Goal: Task Accomplishment & Management: Manage account settings

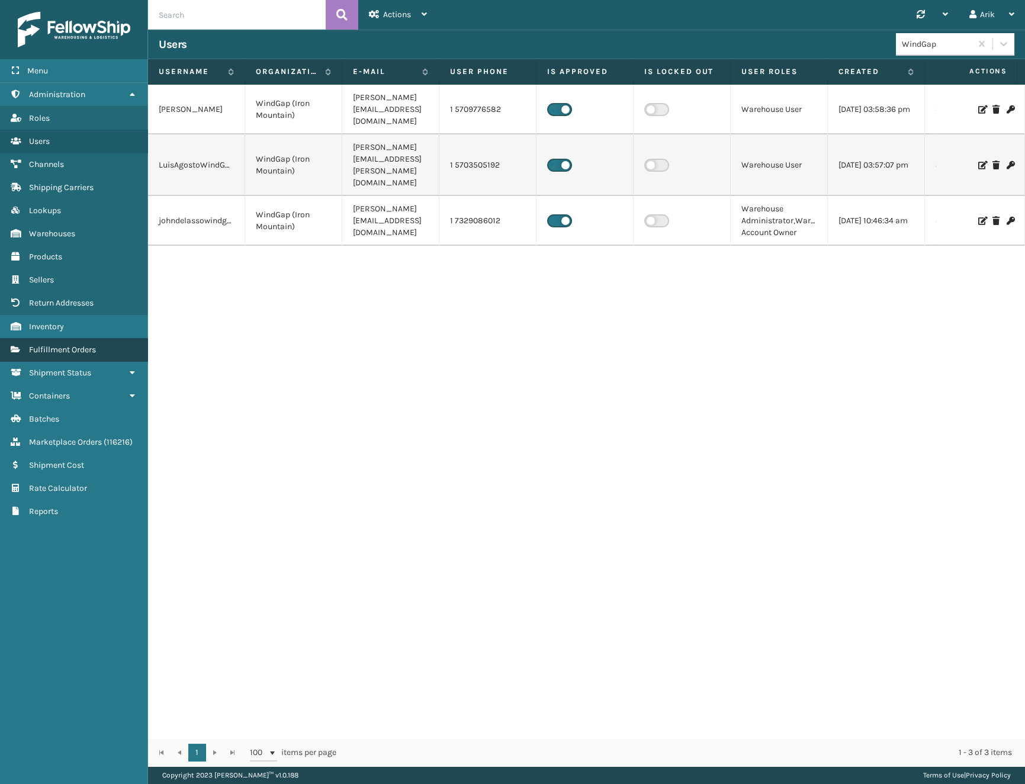
click at [56, 346] on span "Fulfillment Orders" at bounding box center [62, 350] width 67 height 10
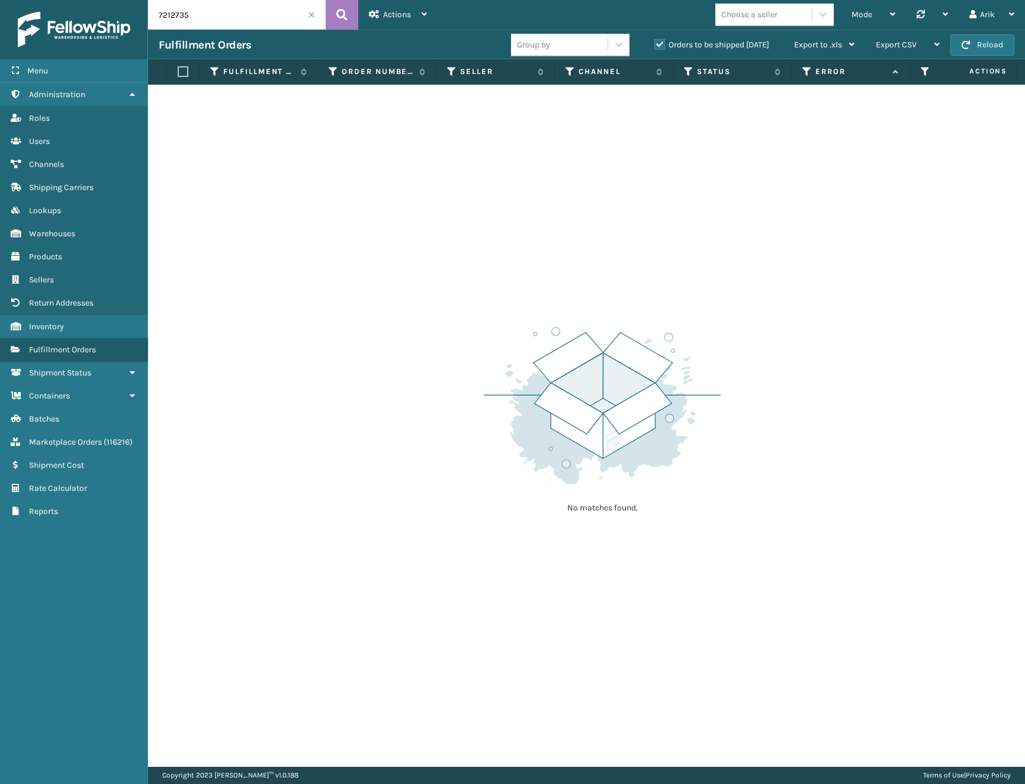
click at [198, 17] on input "7212735" at bounding box center [237, 15] width 178 height 30
paste input "117346"
type input "117346"
click at [663, 45] on label "Orders to be shipped [DATE]" at bounding box center [711, 45] width 115 height 10
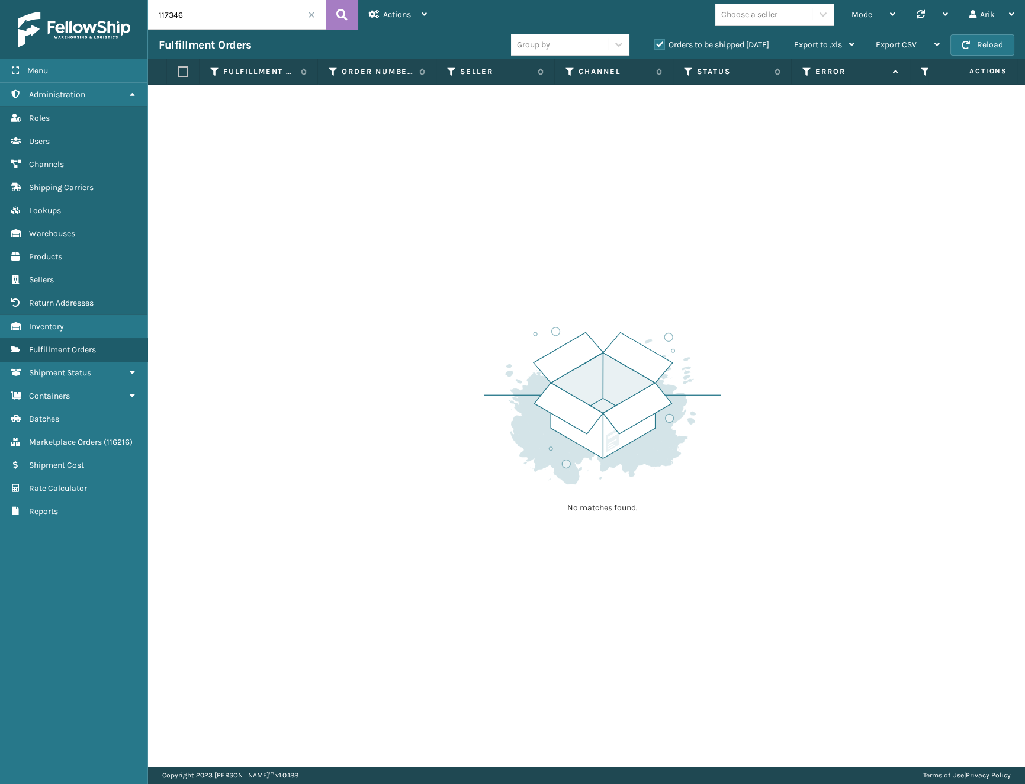
click at [655, 45] on input "Orders to be shipped [DATE]" at bounding box center [654, 42] width 1 height 8
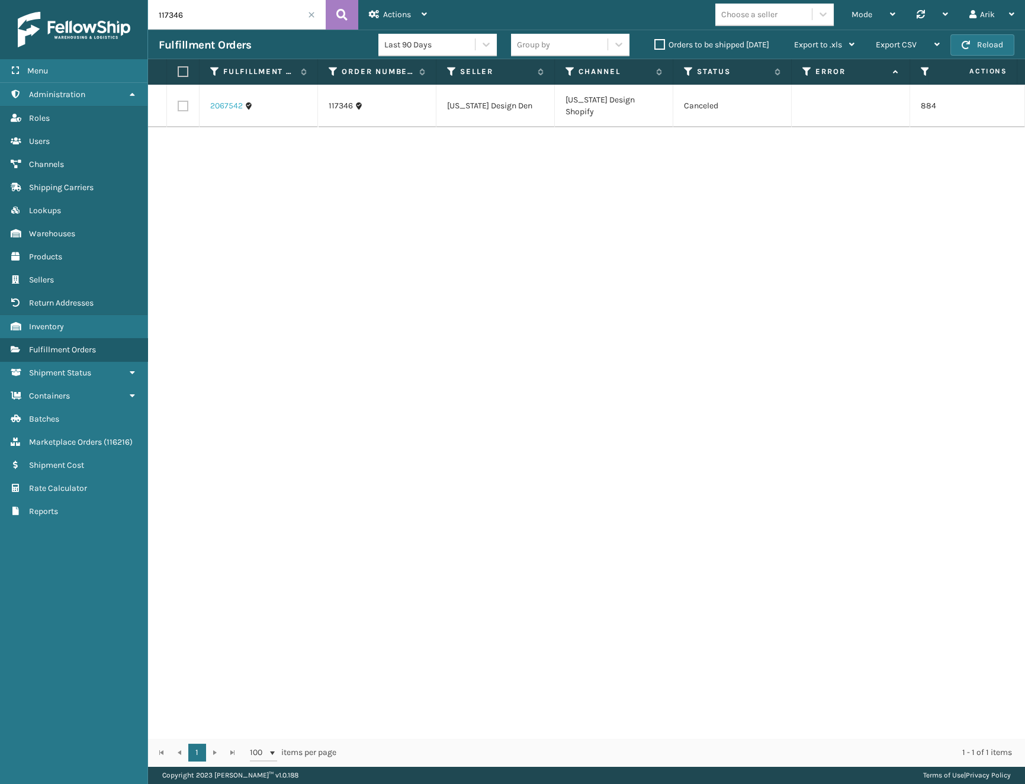
click at [223, 102] on link "2067542" at bounding box center [226, 106] width 33 height 12
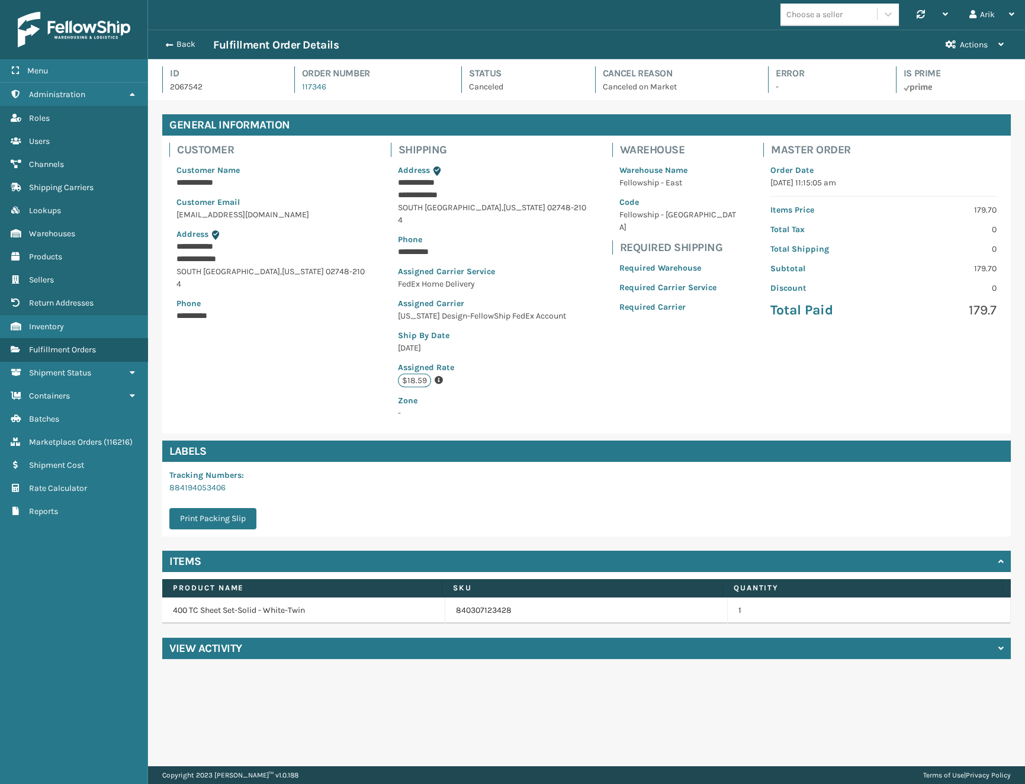
scroll to position [28, 876]
click at [299, 689] on div "**********" at bounding box center [586, 383] width 877 height 766
click at [168, 38] on div "Back Fulfillment Order Details" at bounding box center [547, 45] width 776 height 14
click at [167, 42] on span "button" at bounding box center [167, 45] width 7 height 8
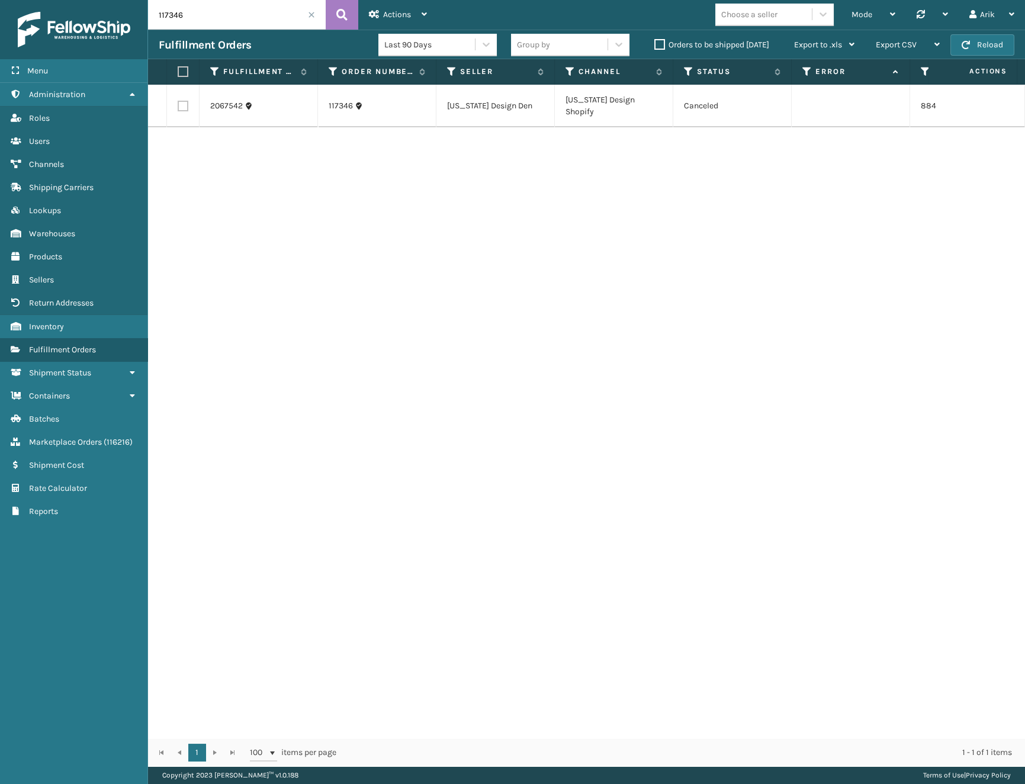
click at [198, 17] on input "117346" at bounding box center [237, 15] width 178 height 30
paste input "2071081"
type input "2071081"
click at [232, 101] on link "2071081" at bounding box center [225, 106] width 30 height 12
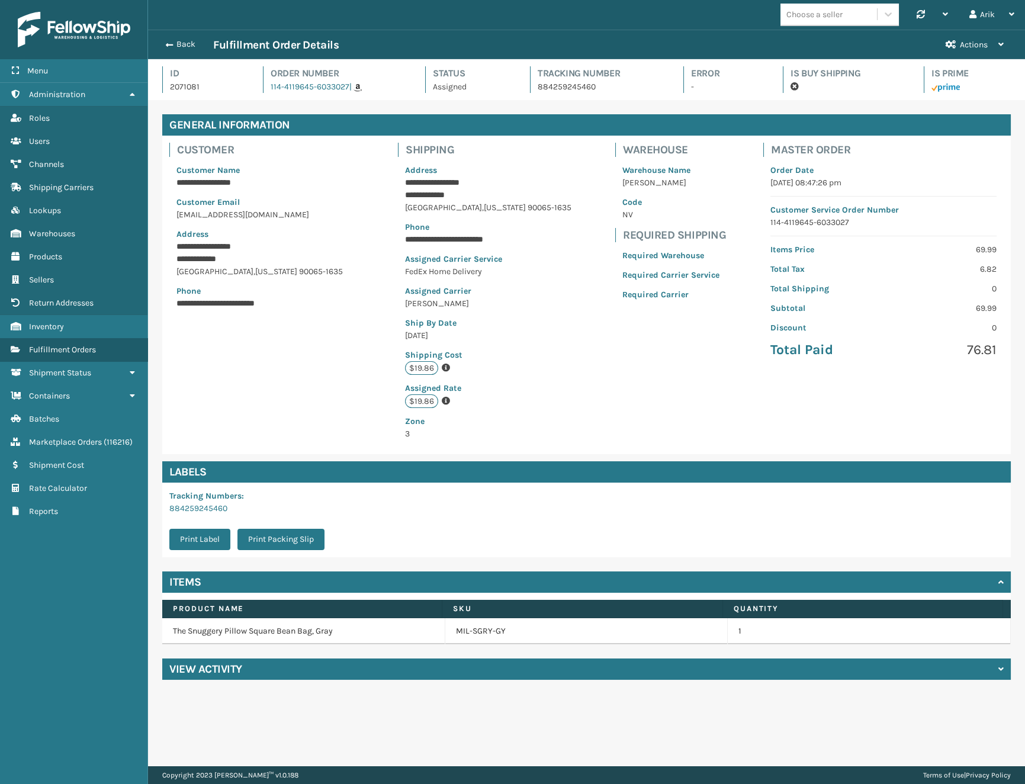
scroll to position [28, 876]
click at [305, 686] on div "**********" at bounding box center [586, 397] width 877 height 594
click at [302, 679] on div "View Activity" at bounding box center [586, 668] width 848 height 21
click at [176, 43] on button "Back" at bounding box center [186, 44] width 54 height 11
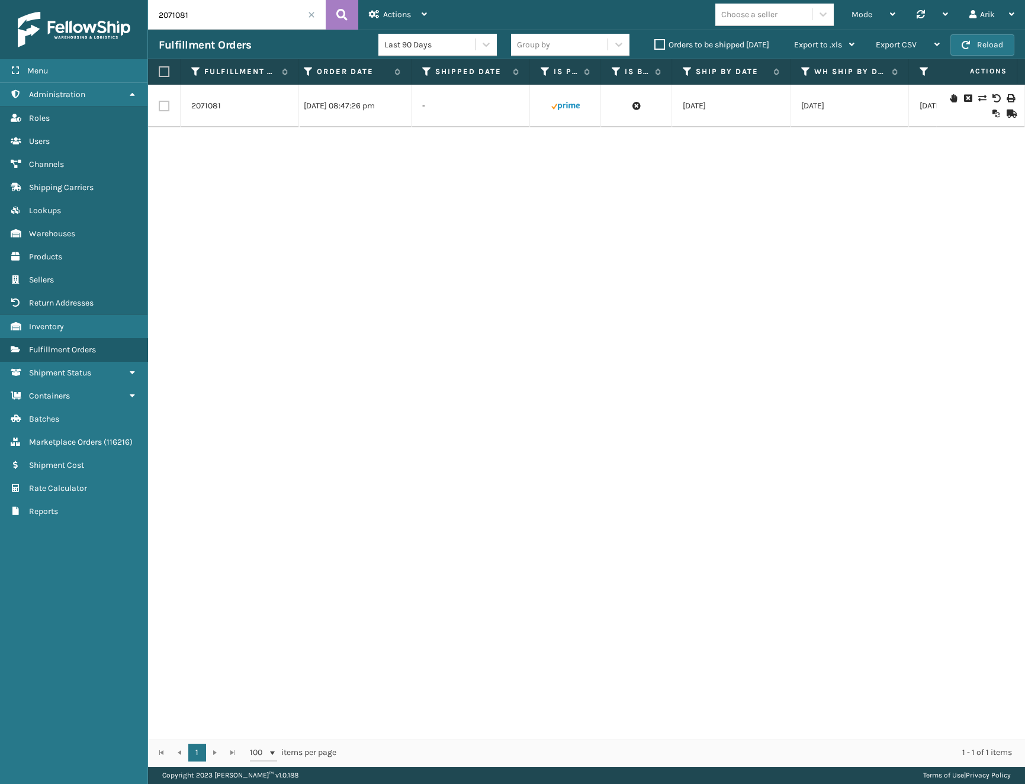
scroll to position [0, 1233]
click at [219, 107] on link "2071081" at bounding box center [225, 106] width 30 height 12
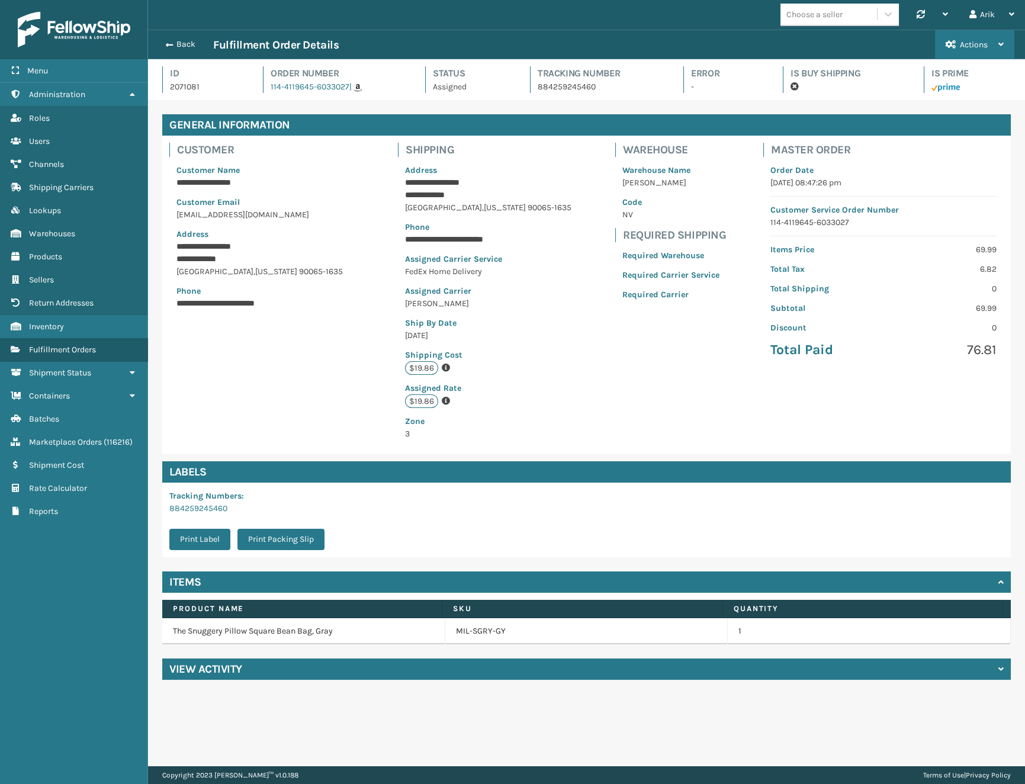
click at [974, 40] on span "Actions" at bounding box center [974, 45] width 28 height 10
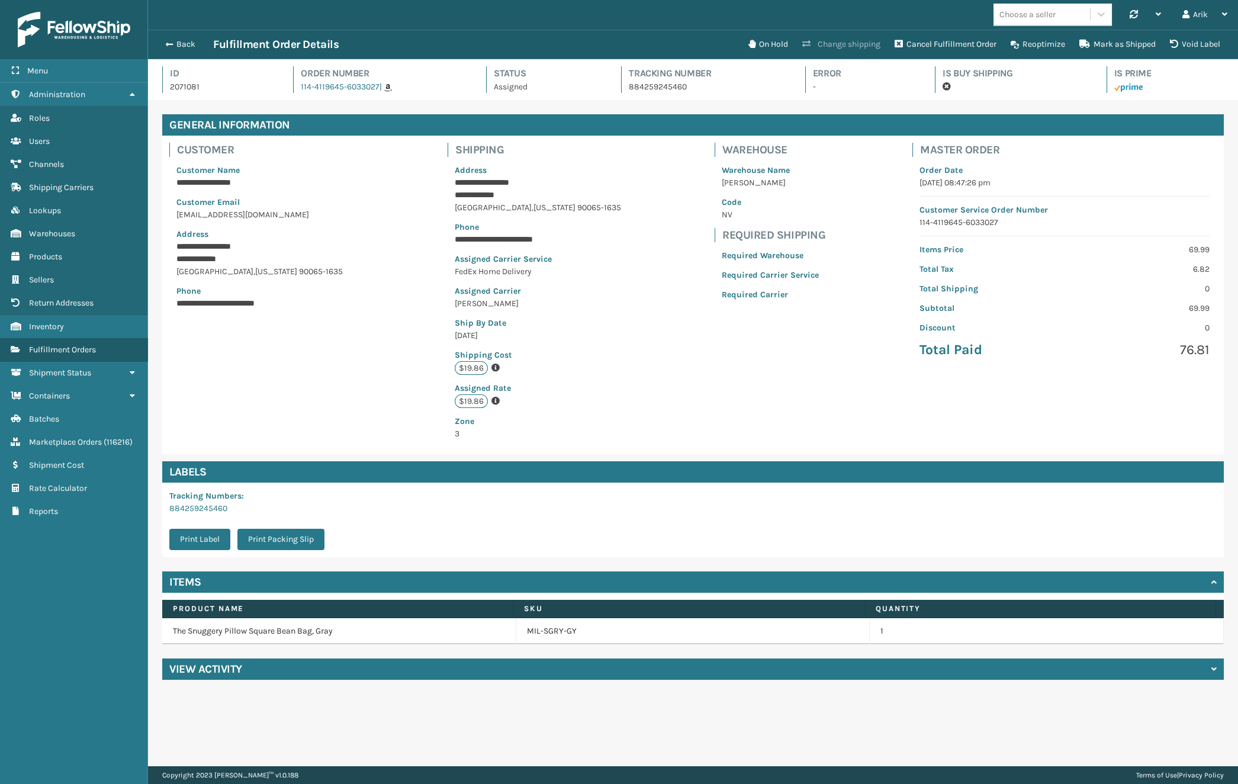
click at [846, 42] on button "Change shipping" at bounding box center [841, 45] width 92 height 24
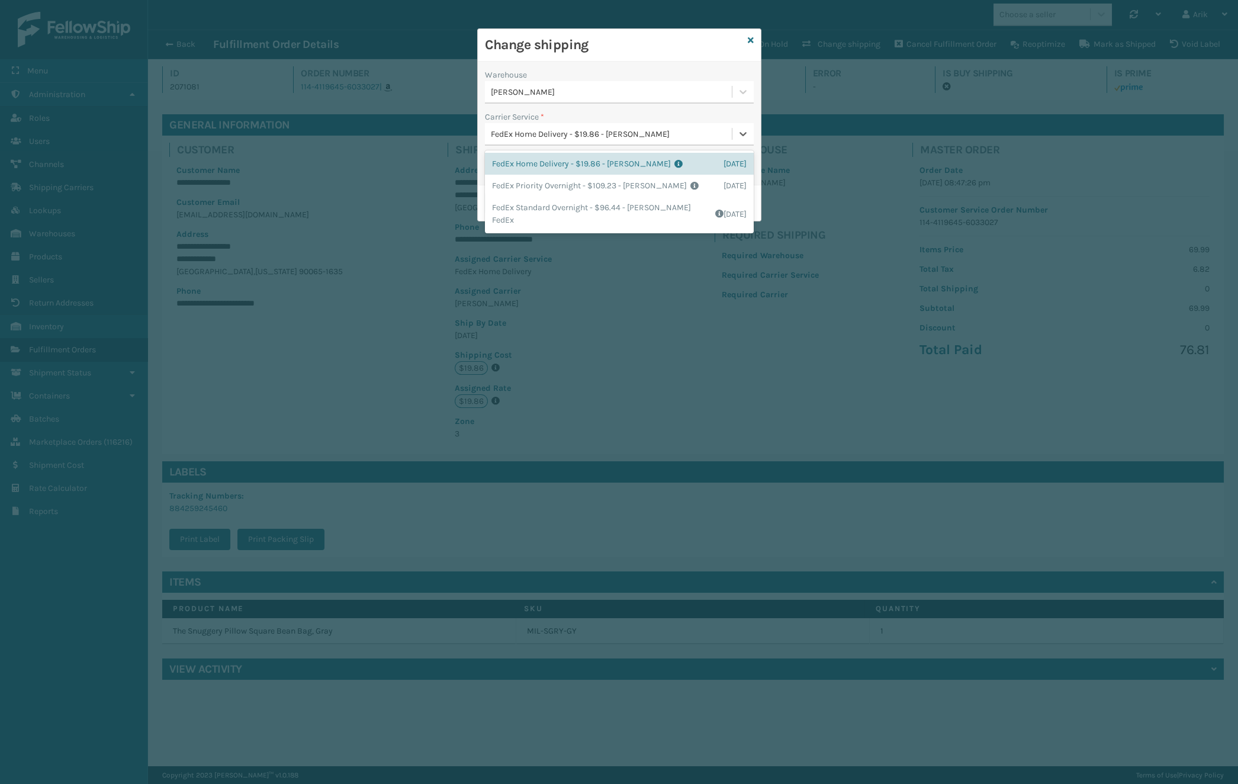
click at [577, 136] on div "FedEx Home Delivery - $19.86 - [PERSON_NAME]" at bounding box center [612, 134] width 242 height 12
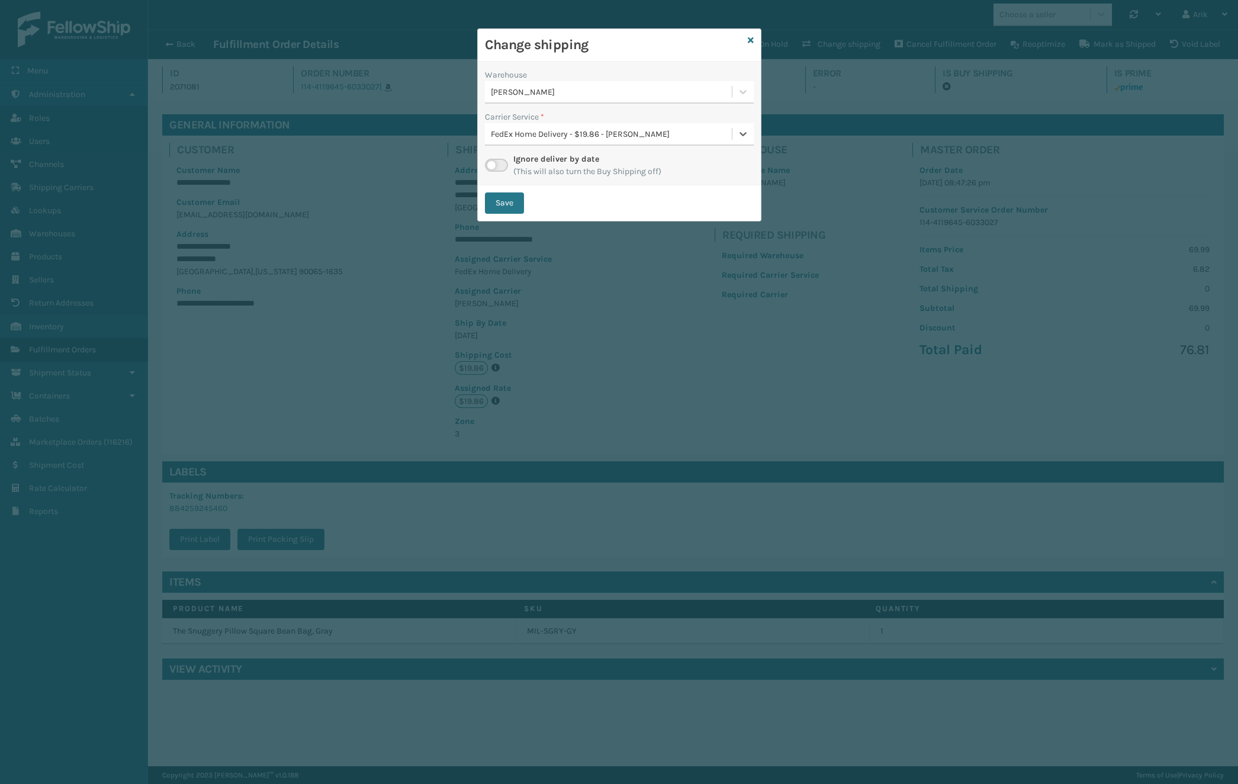
click at [577, 136] on div "FedEx Home Delivery - $19.86 - [PERSON_NAME]" at bounding box center [612, 134] width 242 height 12
click at [492, 201] on button "Save" at bounding box center [504, 202] width 39 height 21
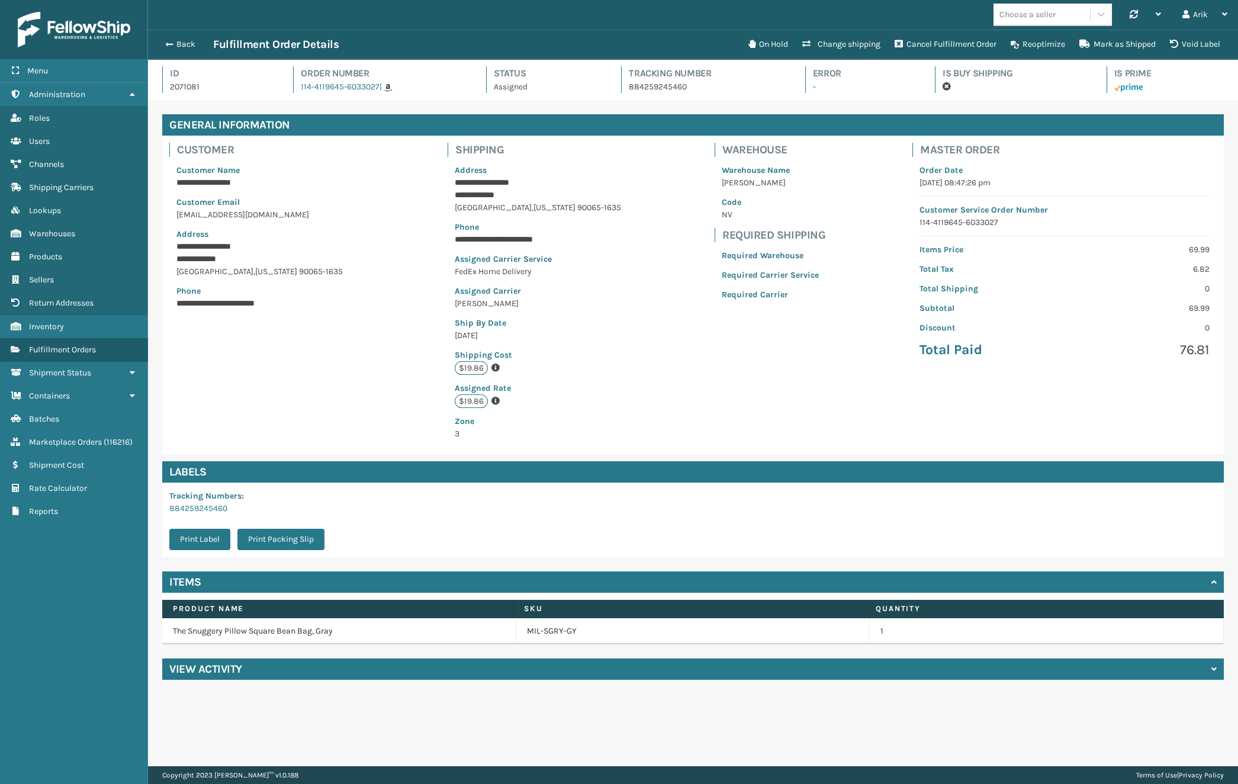
click at [253, 667] on div "View Activity" at bounding box center [693, 668] width 1062 height 21
click at [1024, 51] on button "Void Label" at bounding box center [1195, 45] width 65 height 24
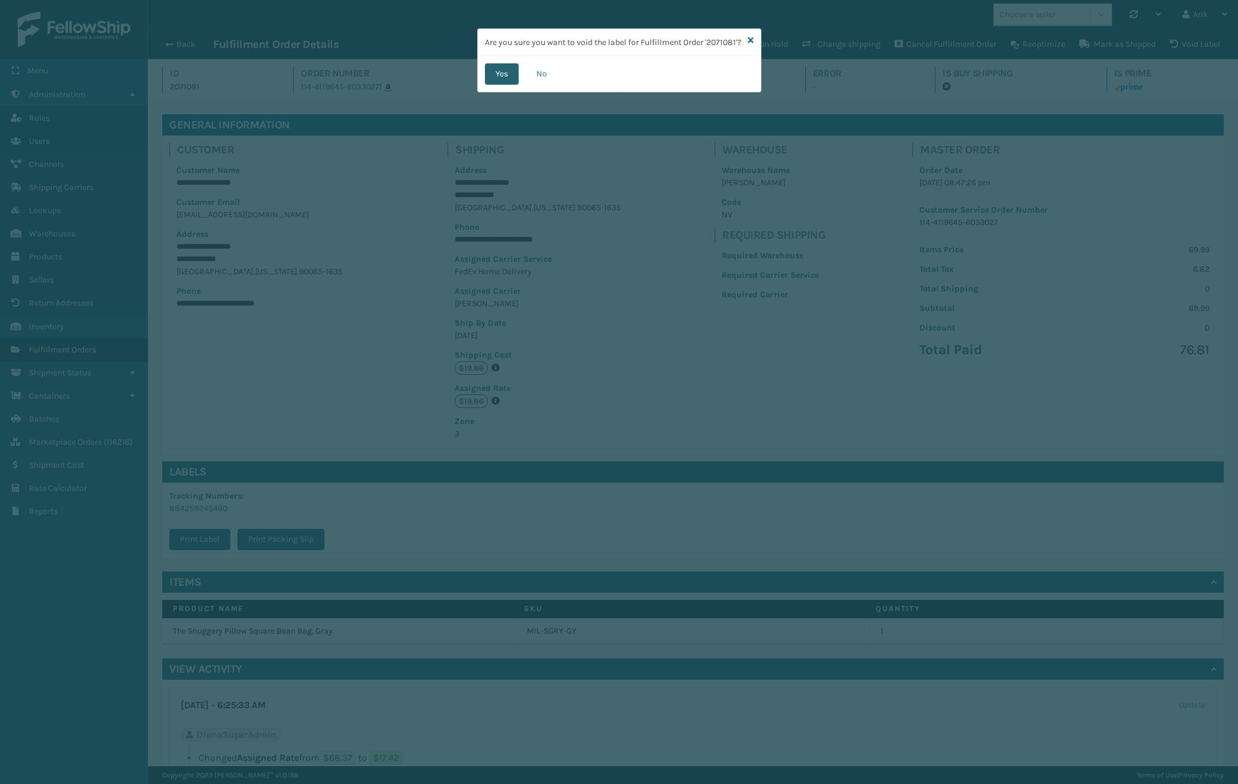
click at [487, 85] on button "Yes" at bounding box center [502, 73] width 34 height 21
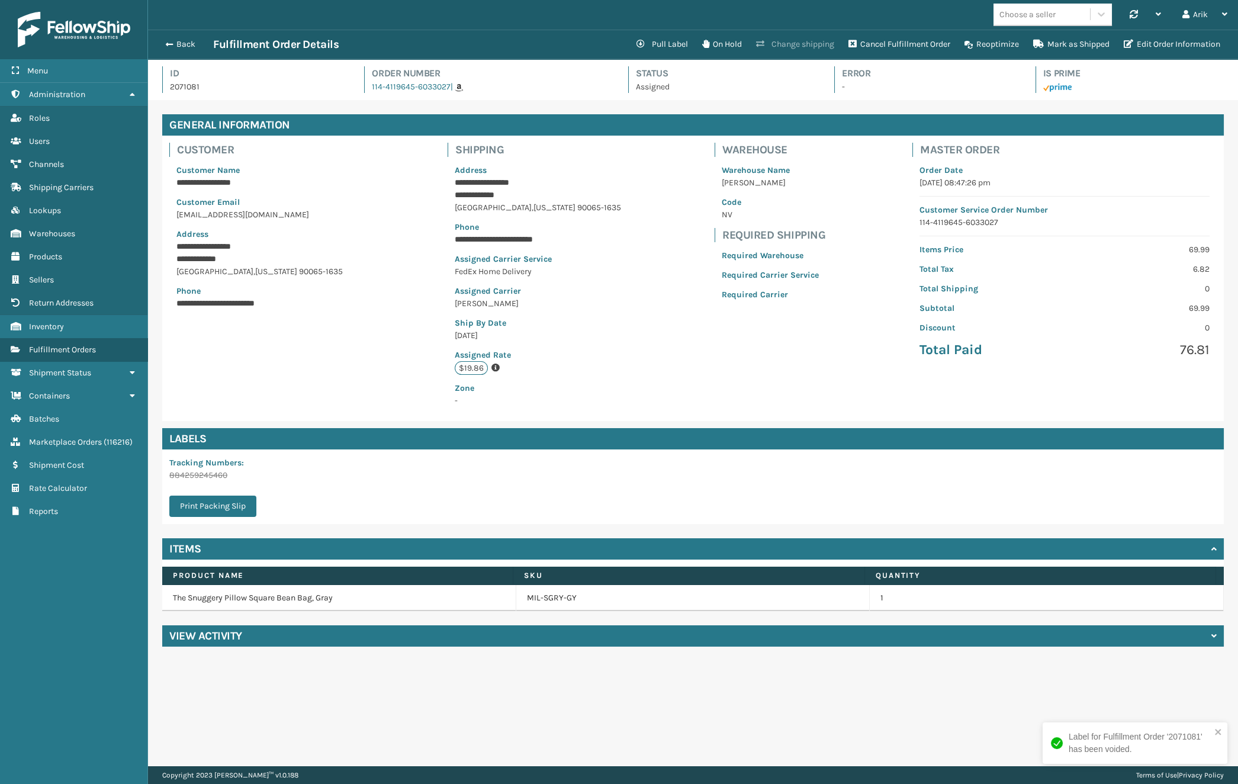
click at [811, 45] on button "Change shipping" at bounding box center [795, 45] width 92 height 24
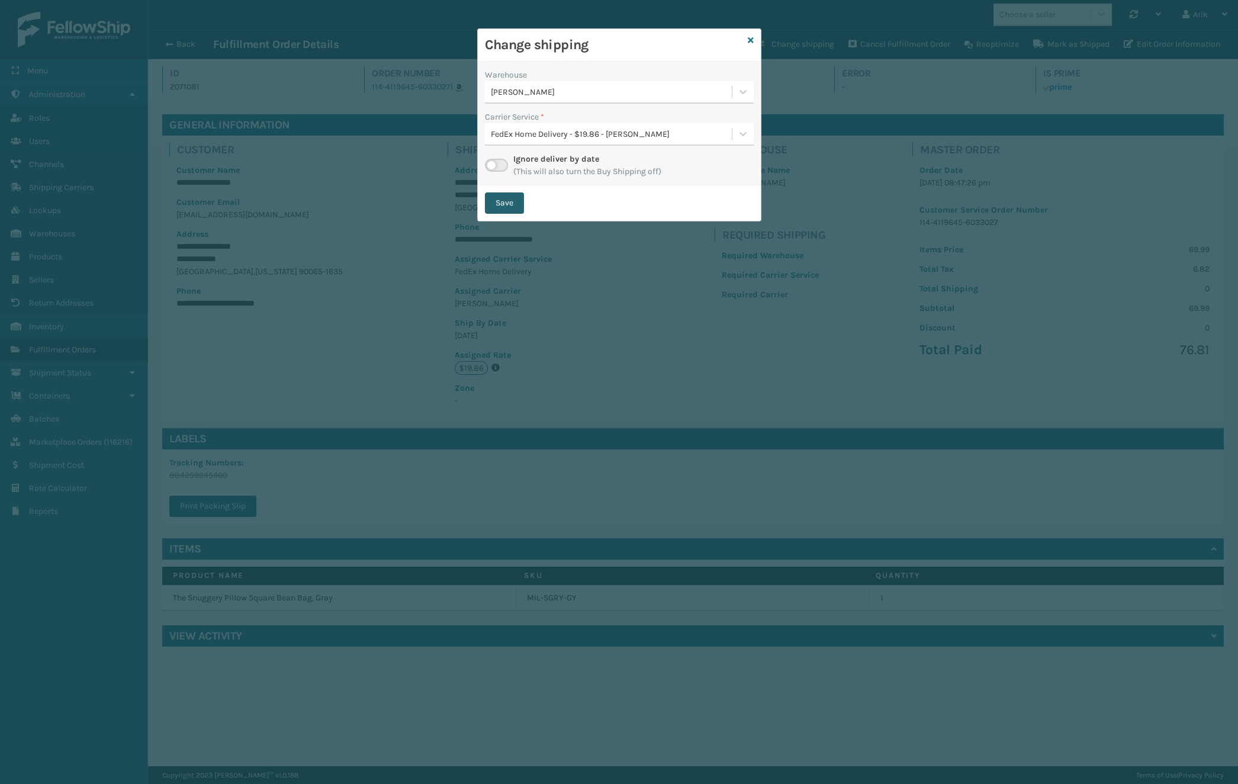
click at [503, 199] on button "Save" at bounding box center [504, 202] width 39 height 21
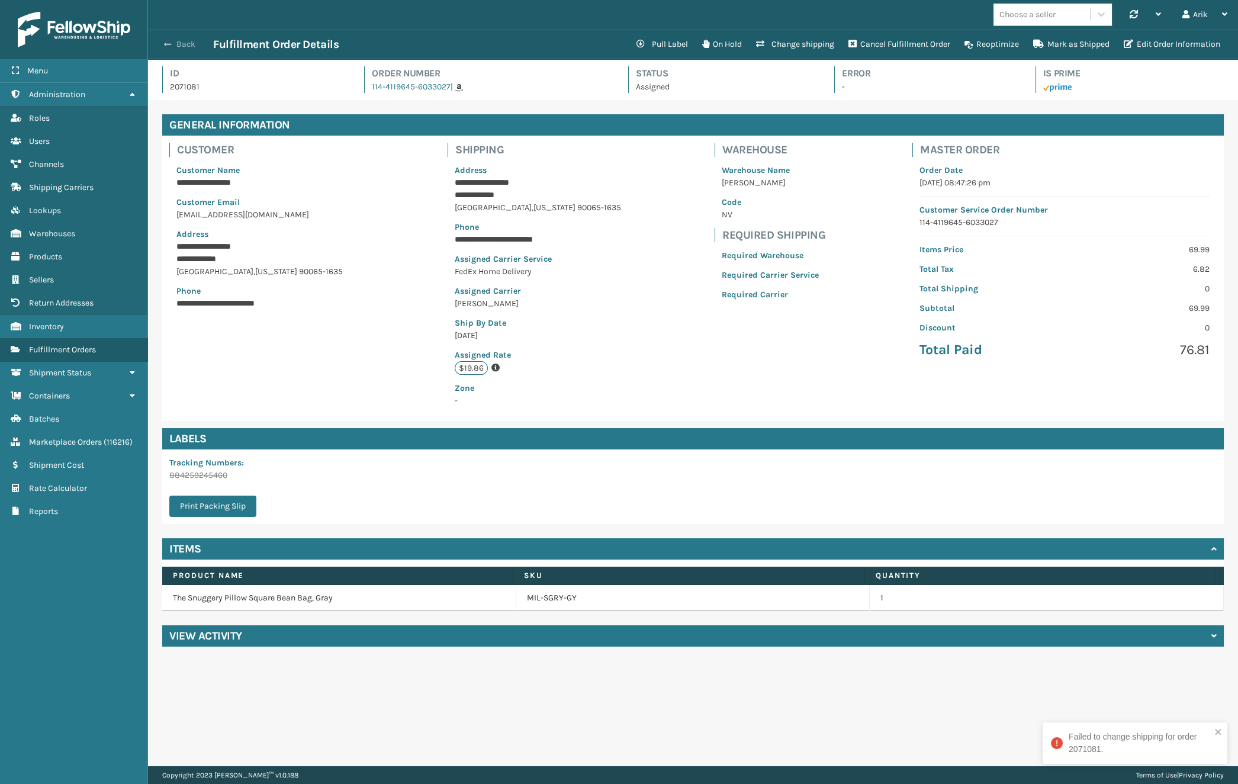
click at [168, 44] on span "button" at bounding box center [167, 44] width 7 height 8
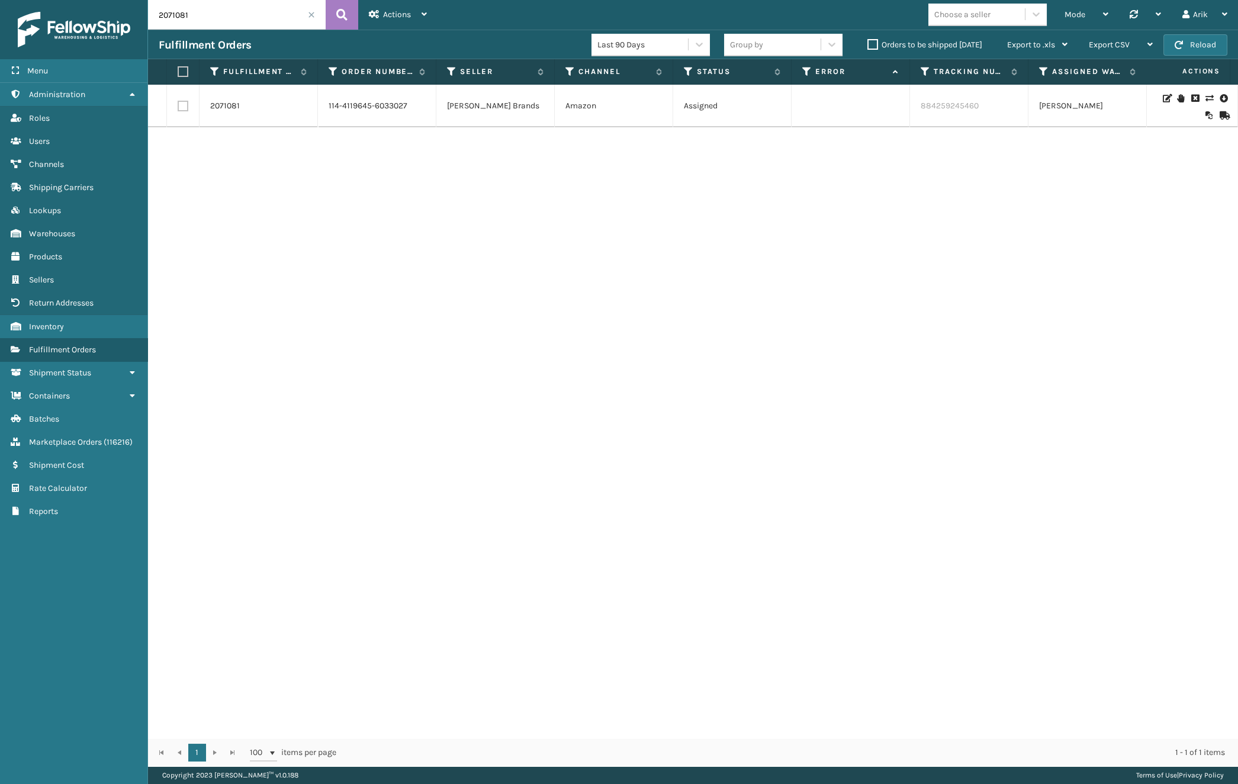
click at [242, 11] on input "2071081" at bounding box center [237, 15] width 178 height 30
paste input "9"
type input "2071091"
click at [220, 107] on link "2071091" at bounding box center [224, 106] width 29 height 12
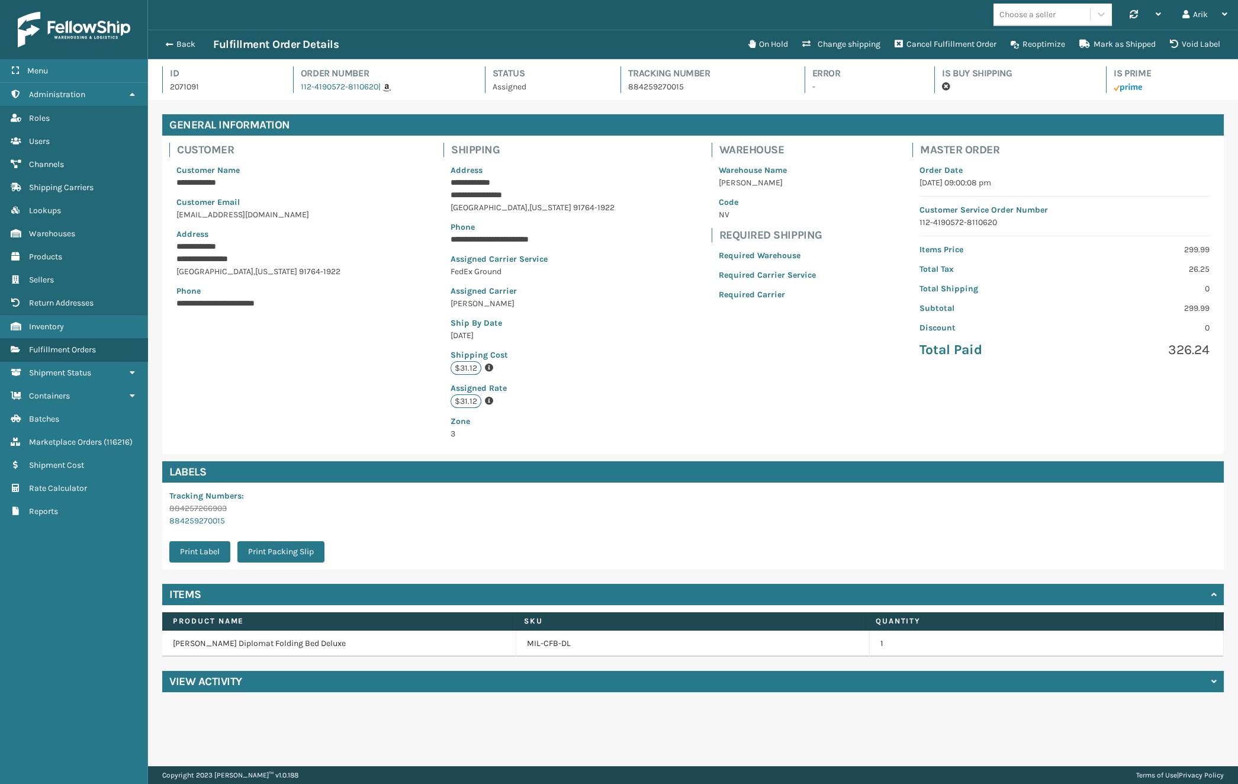
click at [237, 675] on h4 "View Activity" at bounding box center [205, 681] width 73 height 14
click at [169, 44] on span "button" at bounding box center [167, 44] width 7 height 8
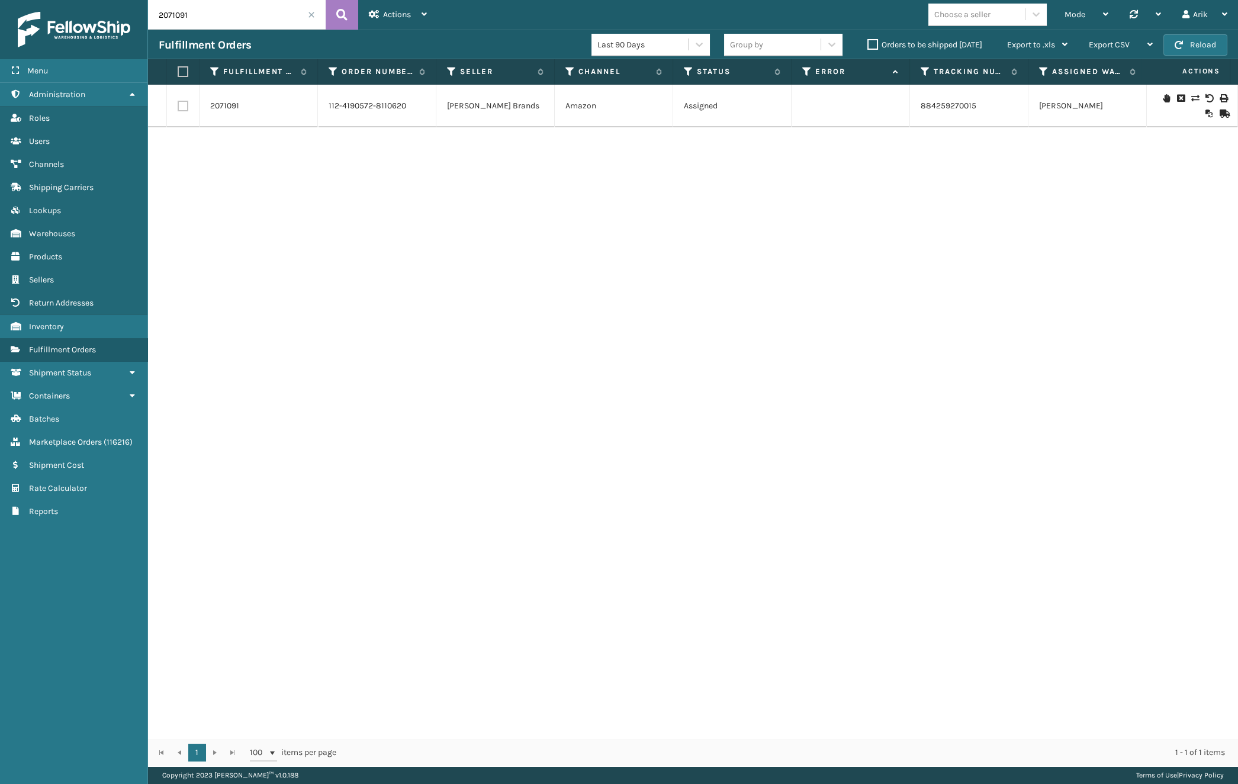
click at [220, 95] on td "2071091" at bounding box center [259, 106] width 118 height 43
click at [220, 105] on link "2071091" at bounding box center [224, 106] width 29 height 12
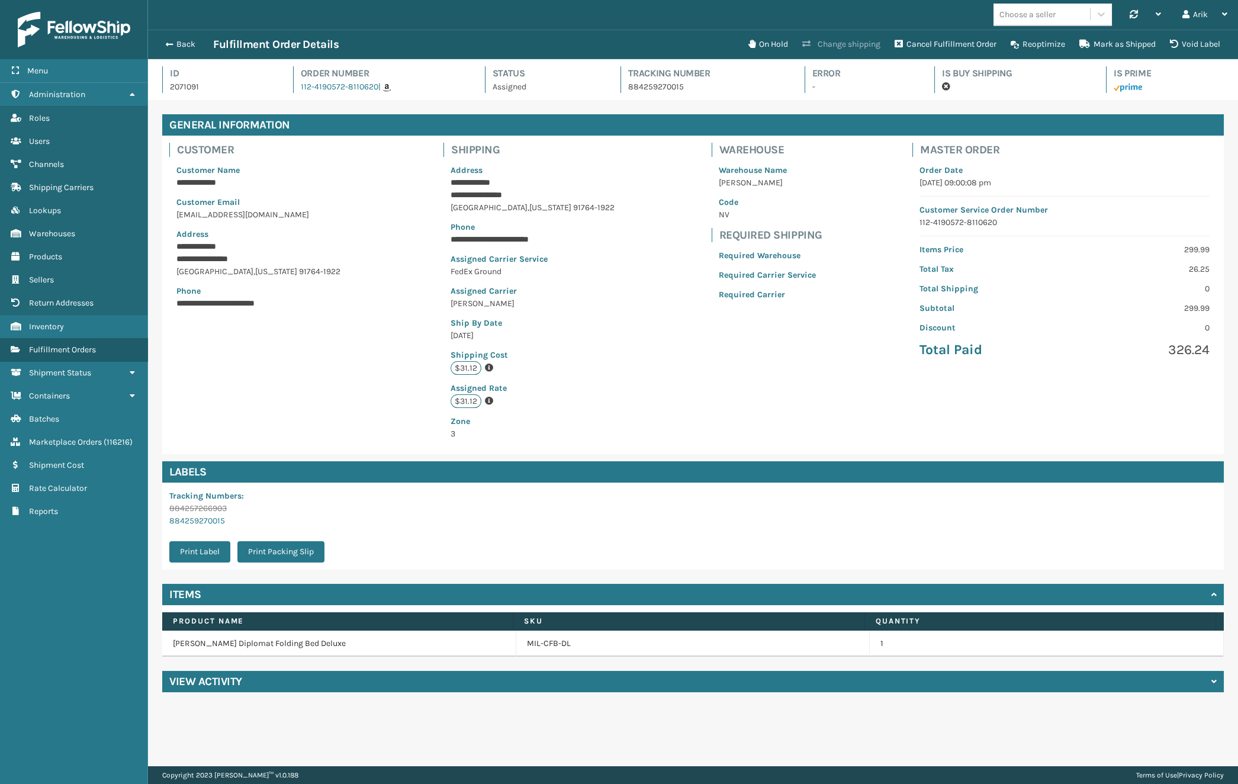
click at [820, 42] on button "Change shipping" at bounding box center [841, 45] width 92 height 24
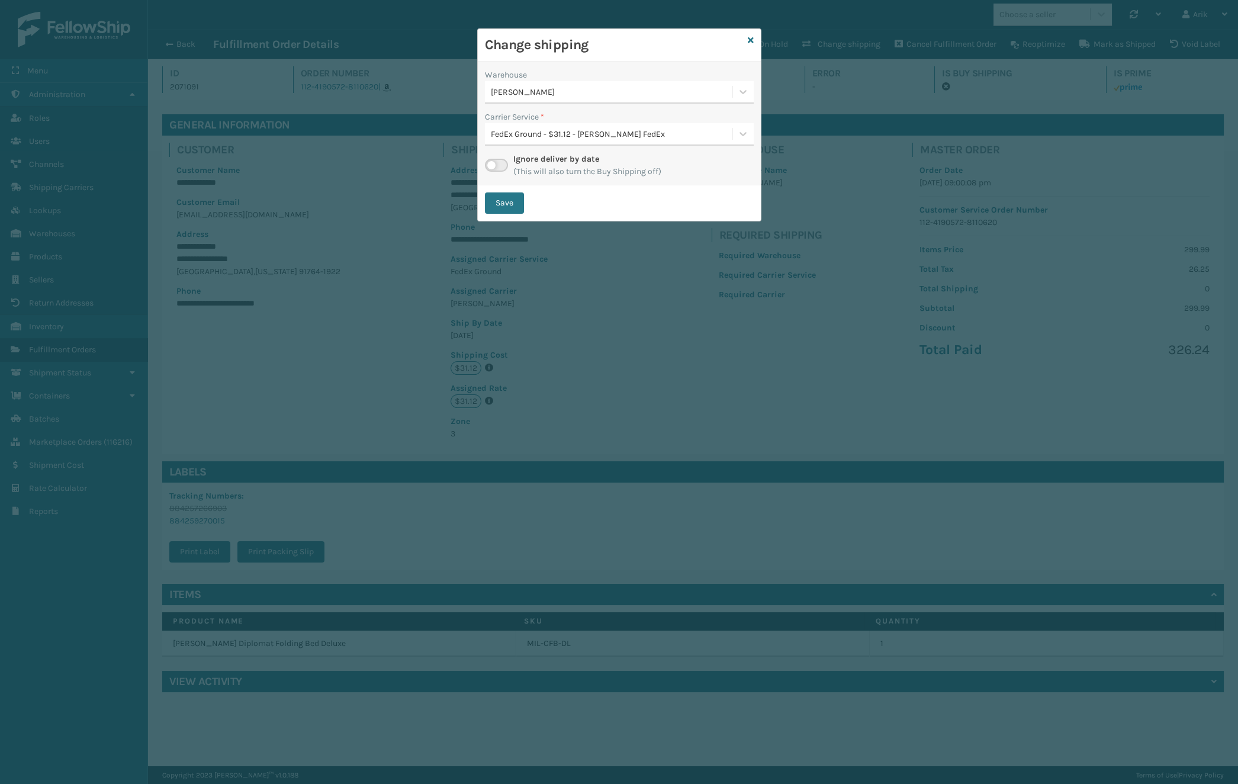
click at [594, 135] on div "FedEx Ground - $31.12 - [PERSON_NAME] FedEx" at bounding box center [612, 134] width 242 height 12
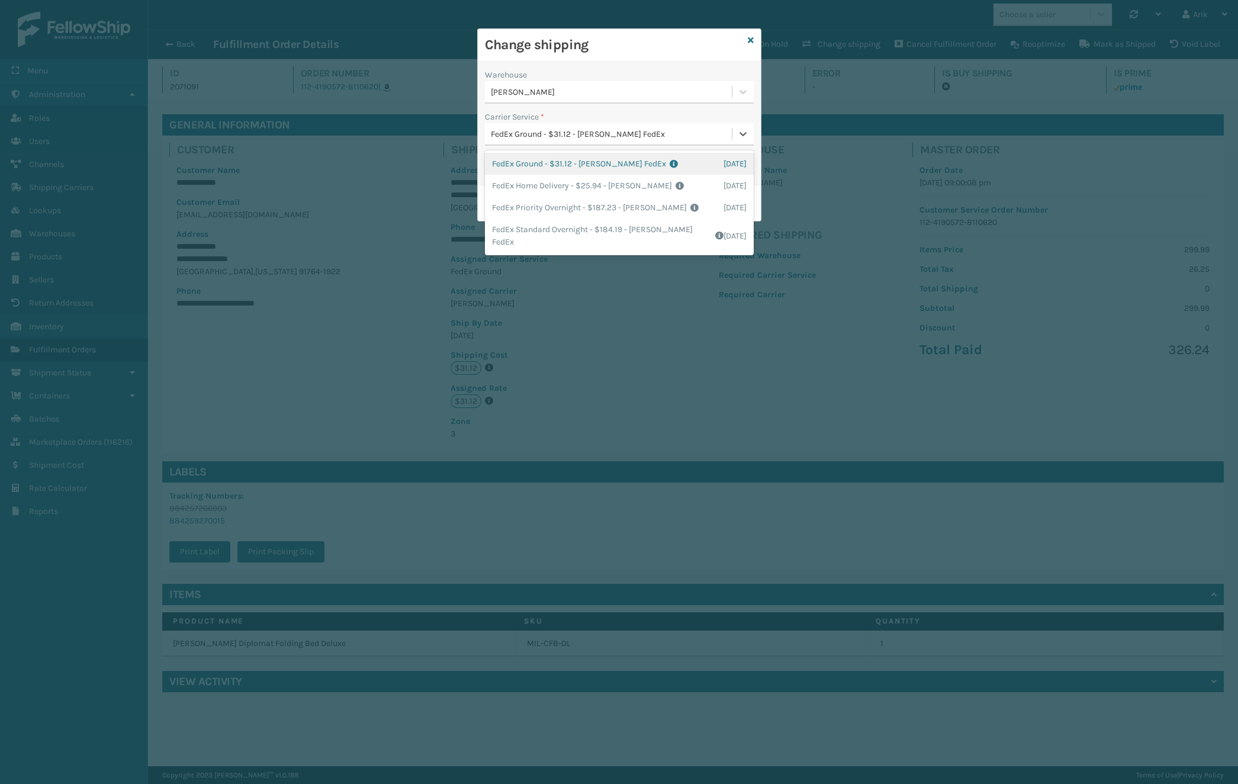
click at [563, 163] on div "FedEx Ground - $31.12 - [PERSON_NAME] FedEx Shipping Cost $27.3 Surplus Cost $3…" at bounding box center [619, 164] width 269 height 22
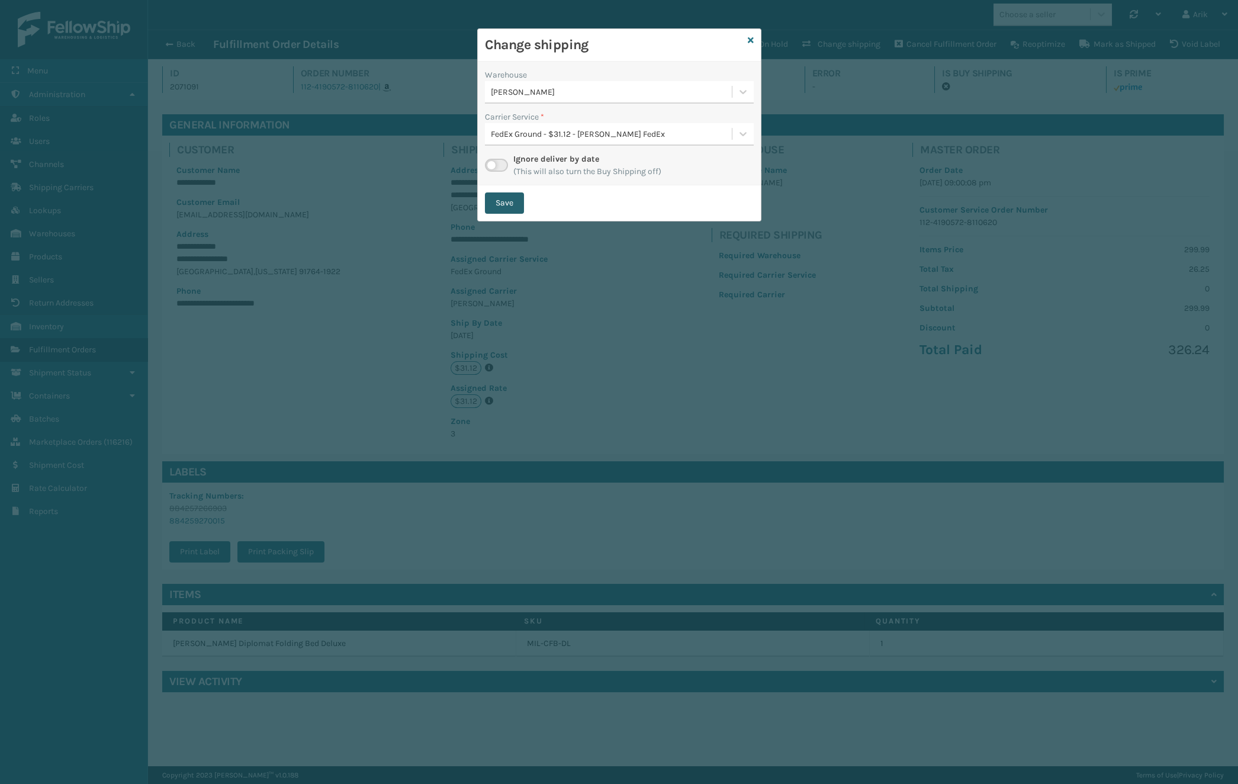
click at [501, 206] on button "Save" at bounding box center [504, 202] width 39 height 21
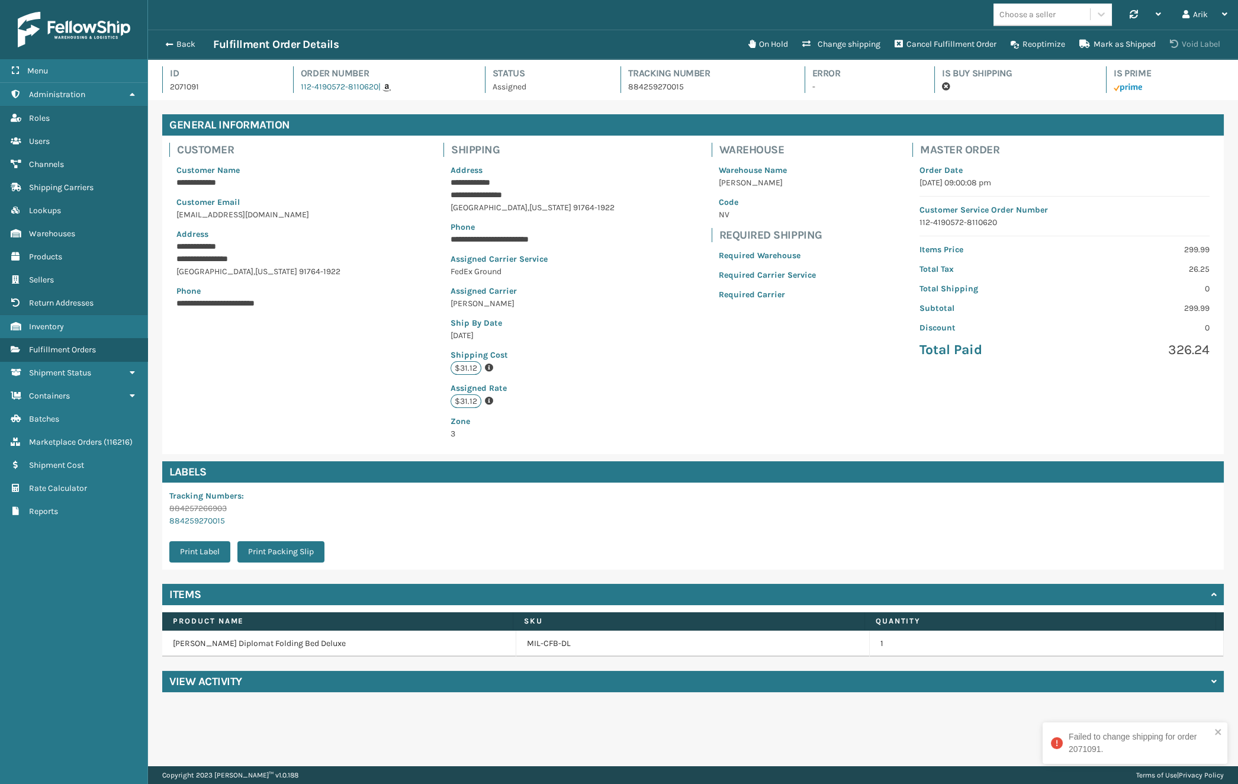
click at [1024, 47] on button "Void Label" at bounding box center [1195, 45] width 65 height 24
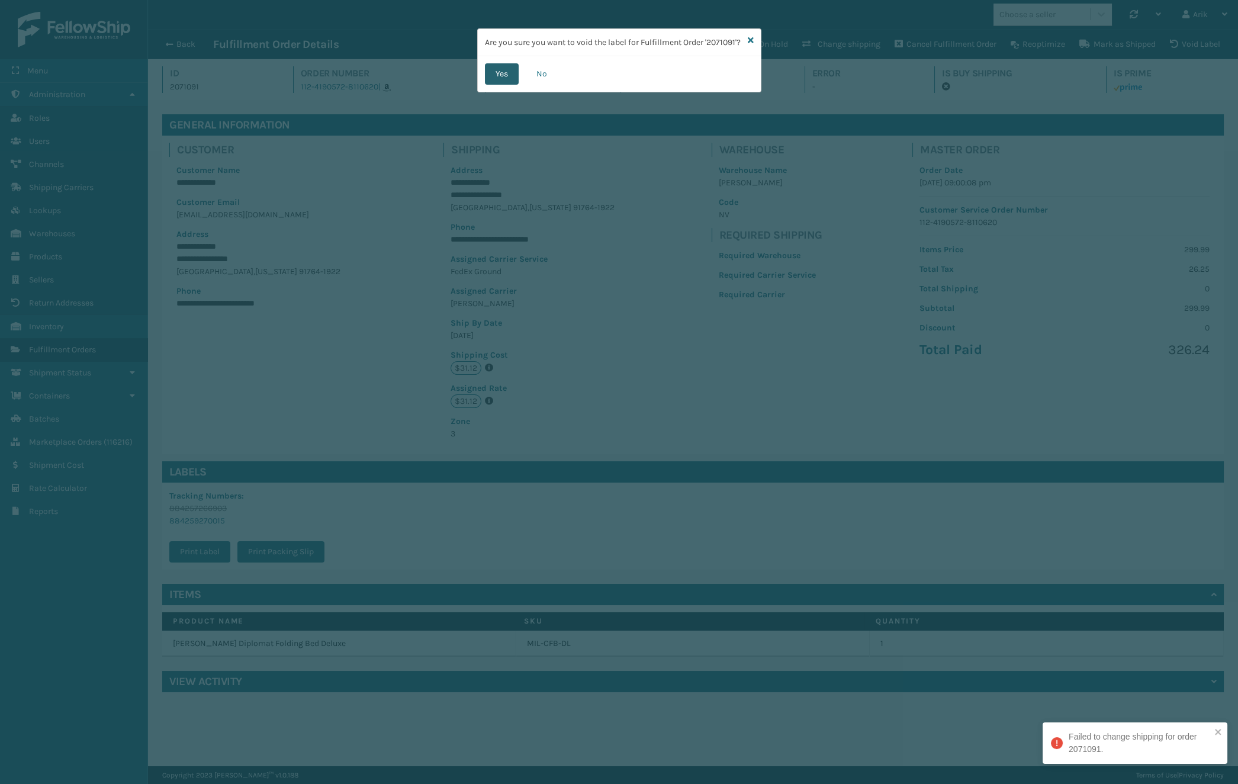
click at [518, 83] on button "Yes" at bounding box center [502, 73] width 34 height 21
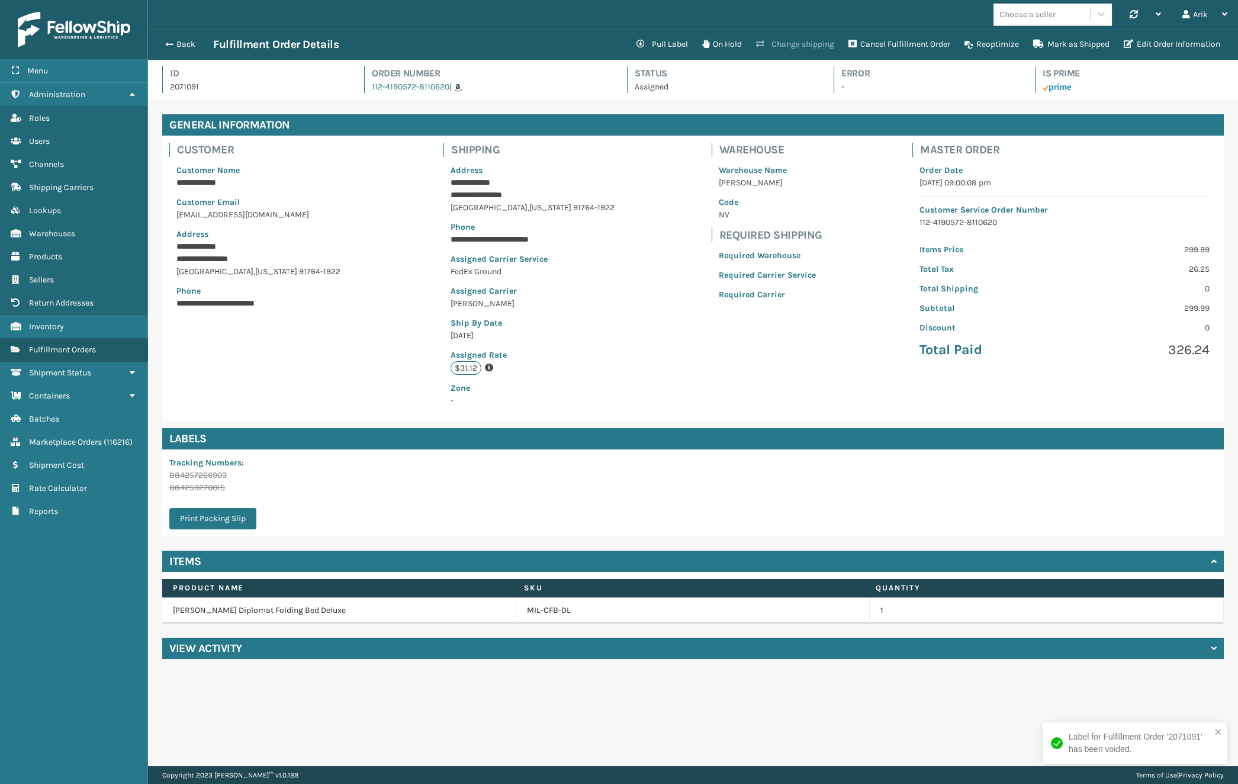
click at [779, 40] on button "Change shipping" at bounding box center [795, 45] width 92 height 24
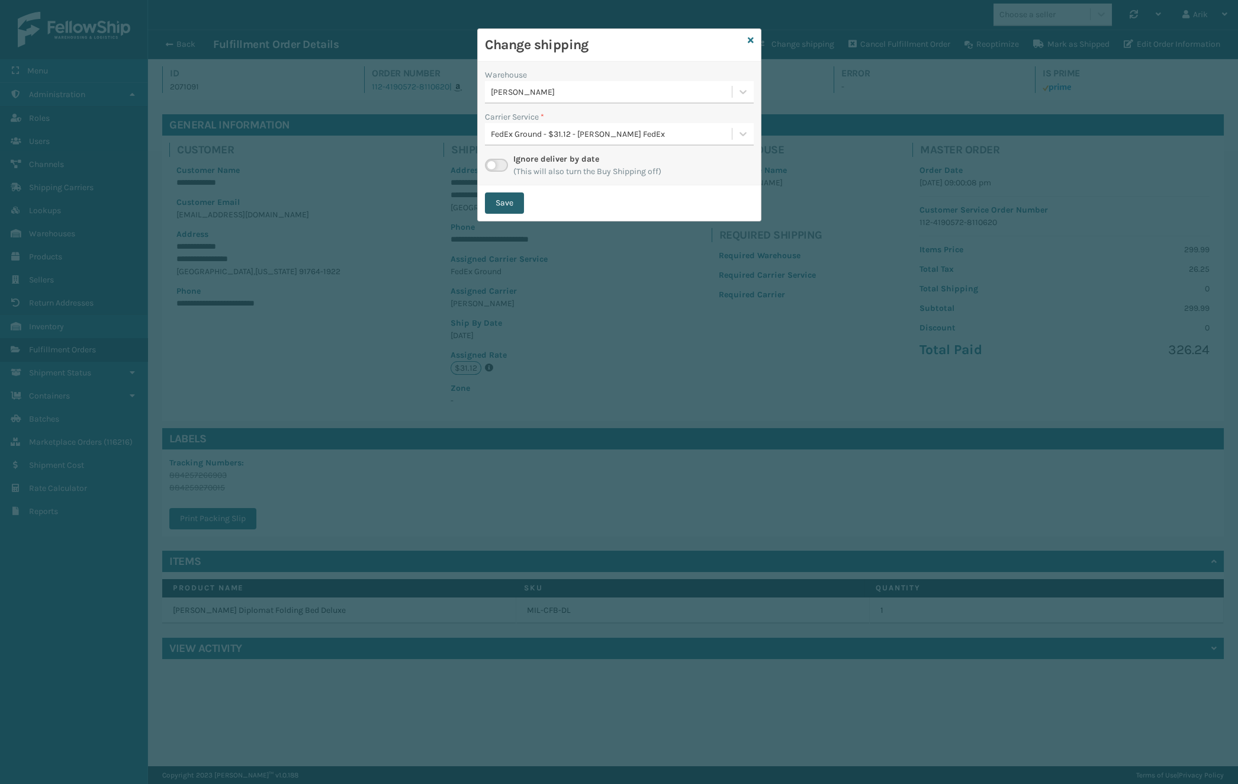
click at [511, 196] on button "Save" at bounding box center [504, 202] width 39 height 21
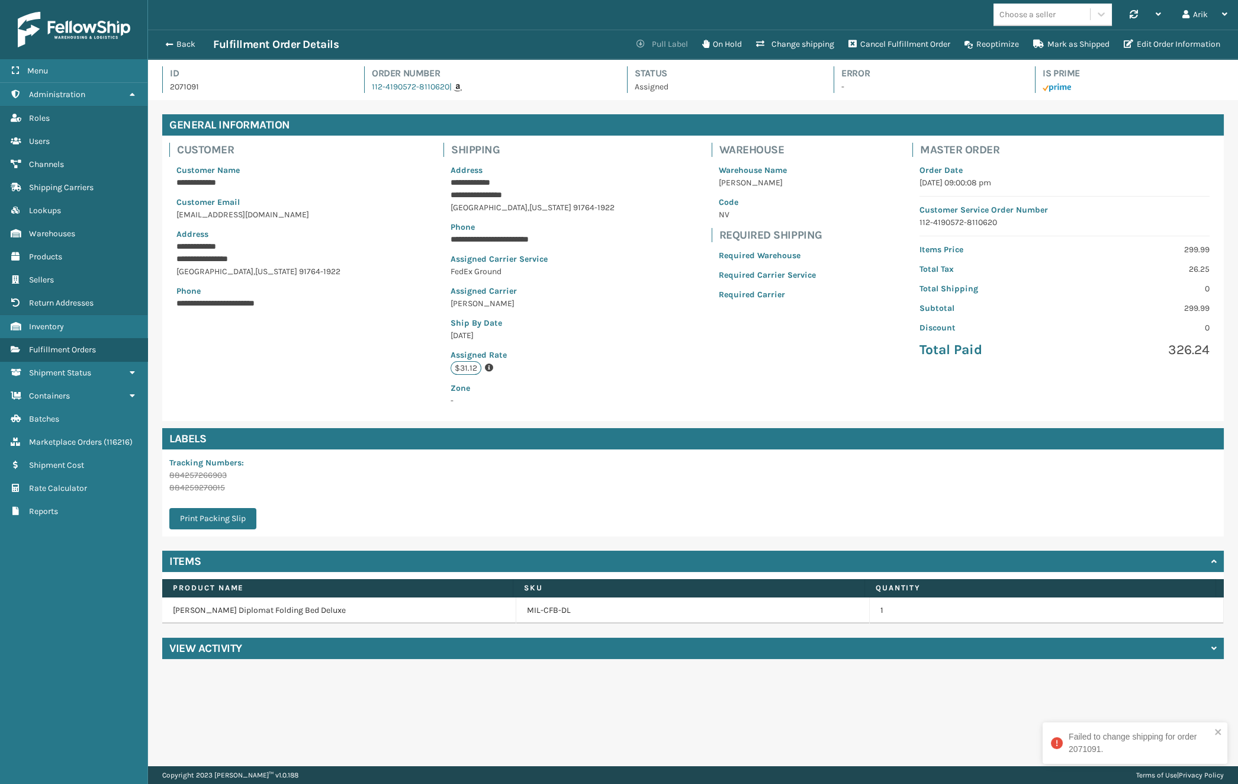
click at [673, 40] on button "Pull Label" at bounding box center [662, 45] width 66 height 24
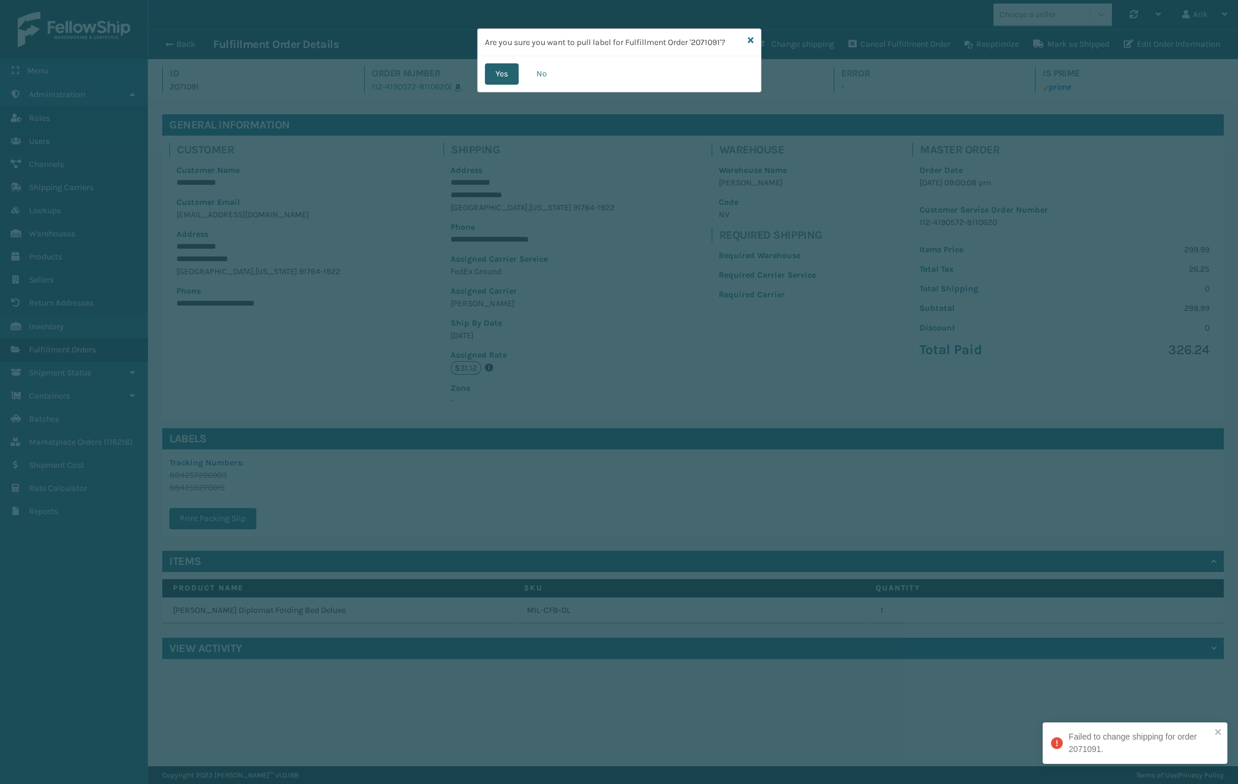
click at [512, 72] on button "Yes" at bounding box center [502, 73] width 34 height 21
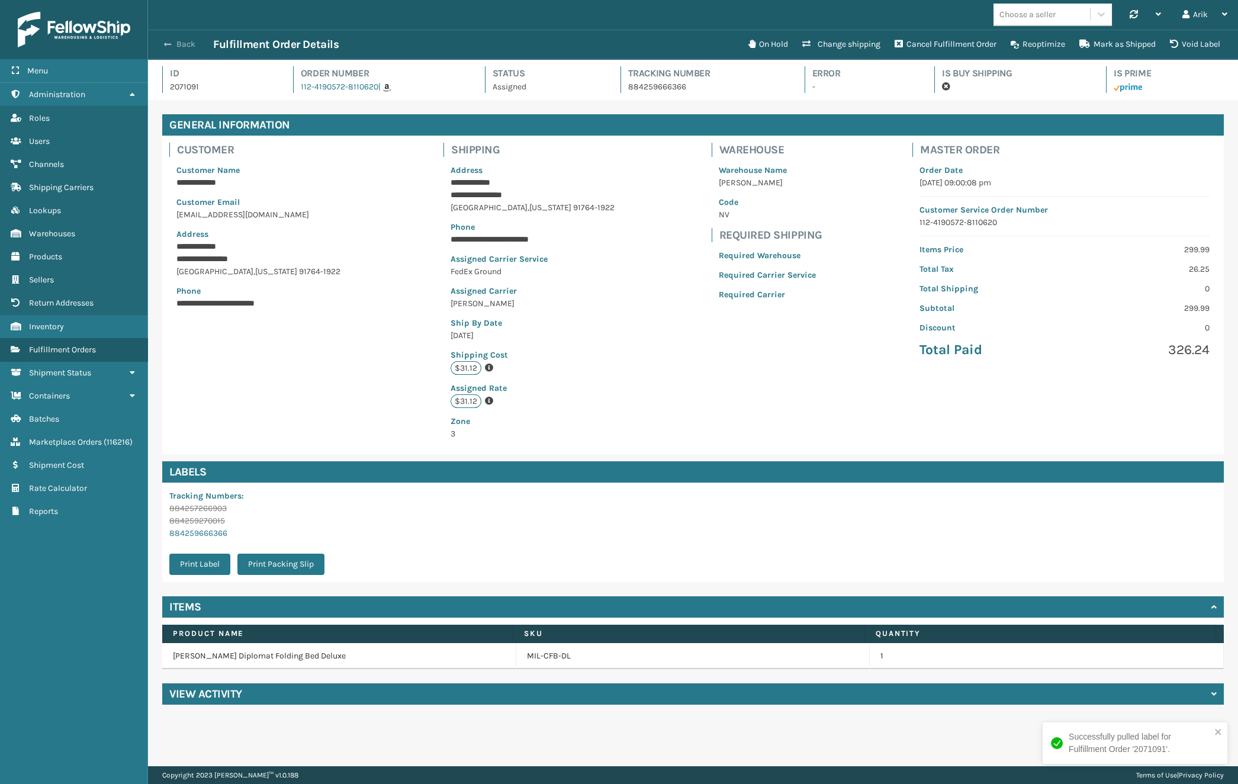
click at [167, 45] on span "button" at bounding box center [167, 44] width 7 height 8
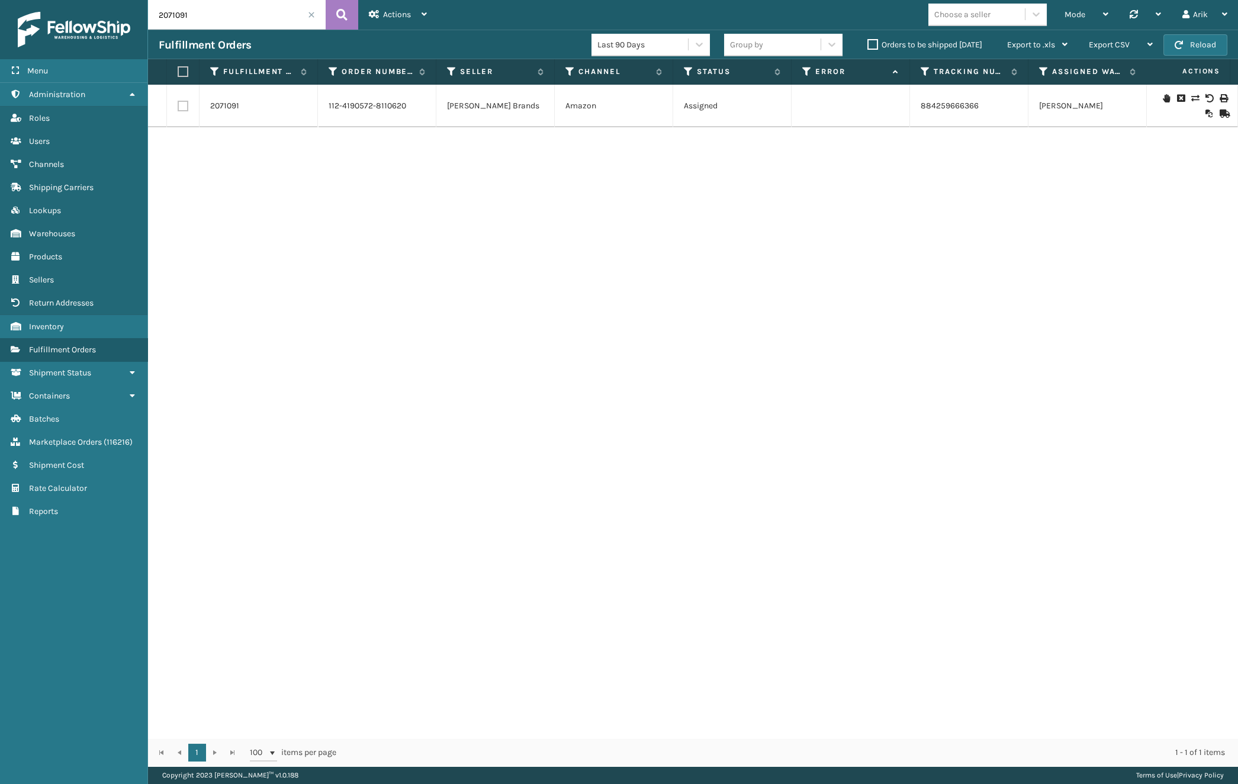
click at [232, 22] on input "2071091" at bounding box center [237, 15] width 178 height 30
paste input "8"
type input "2071081"
click at [216, 101] on link "2071081" at bounding box center [225, 106] width 30 height 12
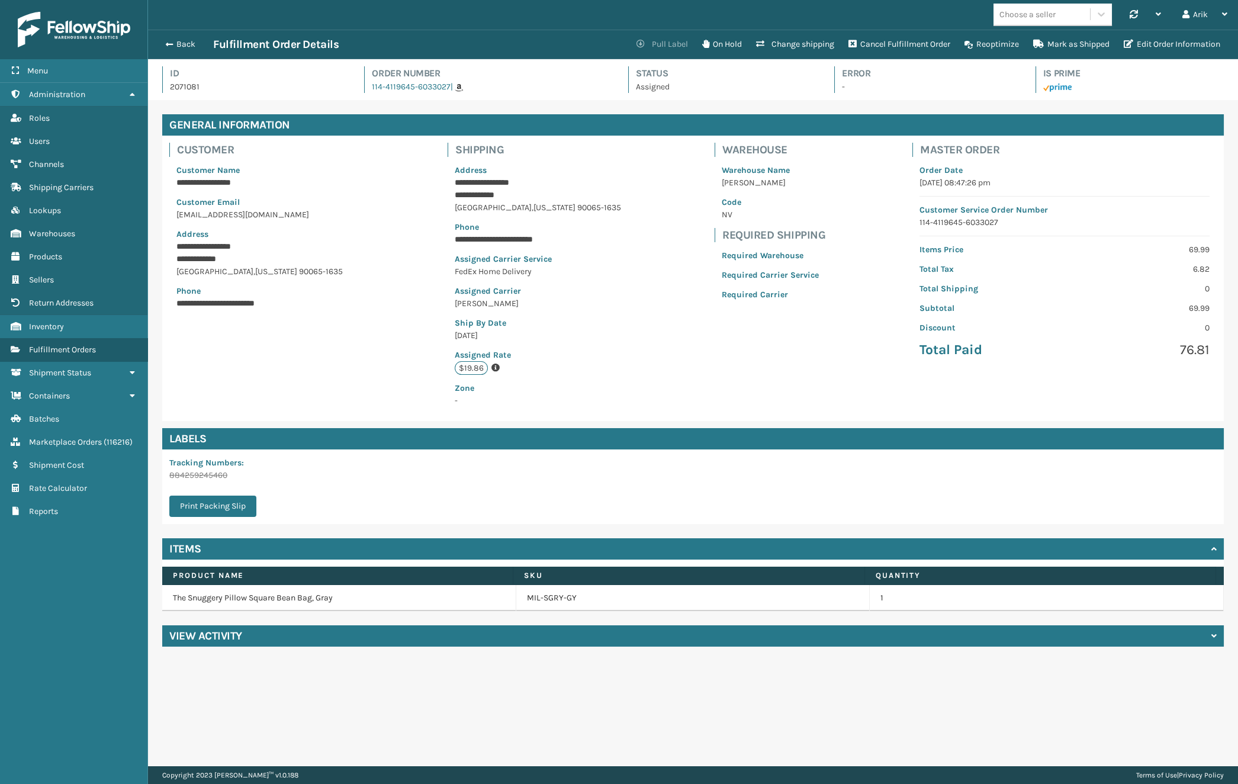
click at [655, 41] on button "Pull Label" at bounding box center [662, 45] width 66 height 24
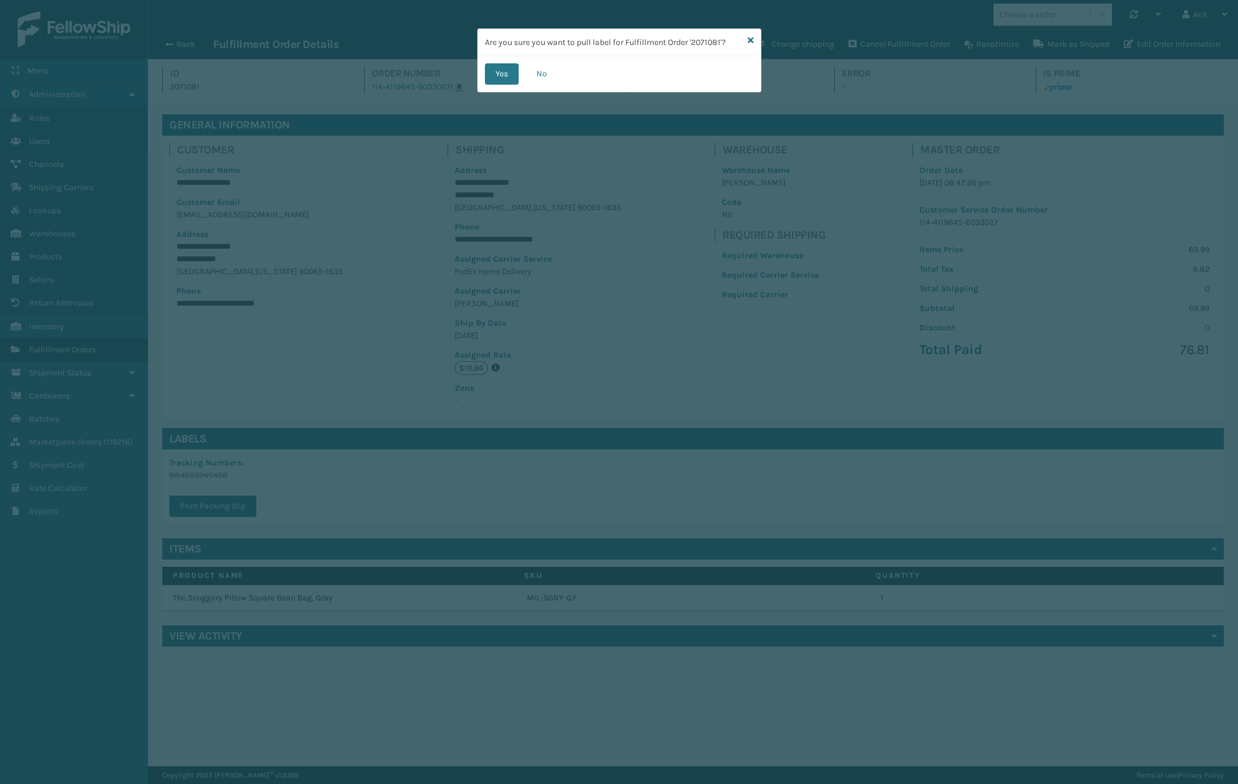
click at [481, 76] on div "Yes No" at bounding box center [619, 74] width 283 height 36
click at [494, 75] on button "Yes" at bounding box center [502, 73] width 34 height 21
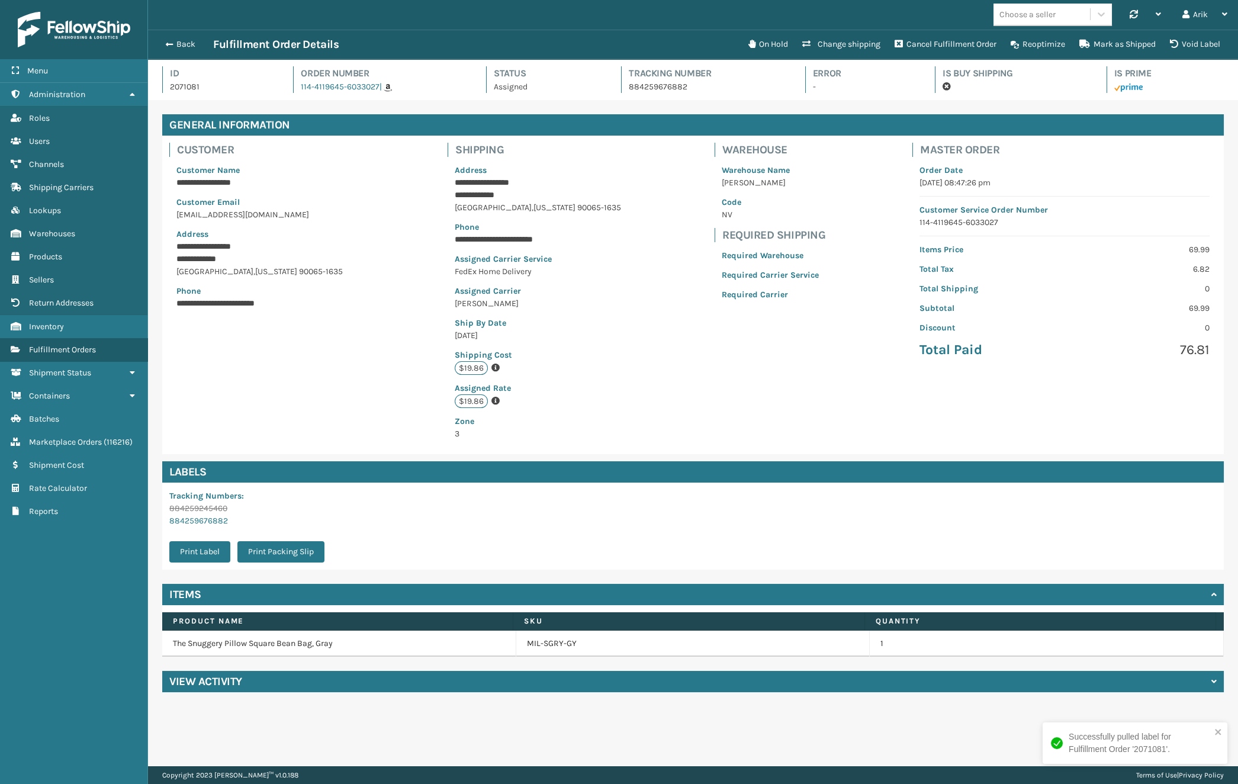
click at [421, 709] on div "**********" at bounding box center [693, 383] width 1090 height 766
click at [53, 141] on link "Users" at bounding box center [73, 141] width 147 height 23
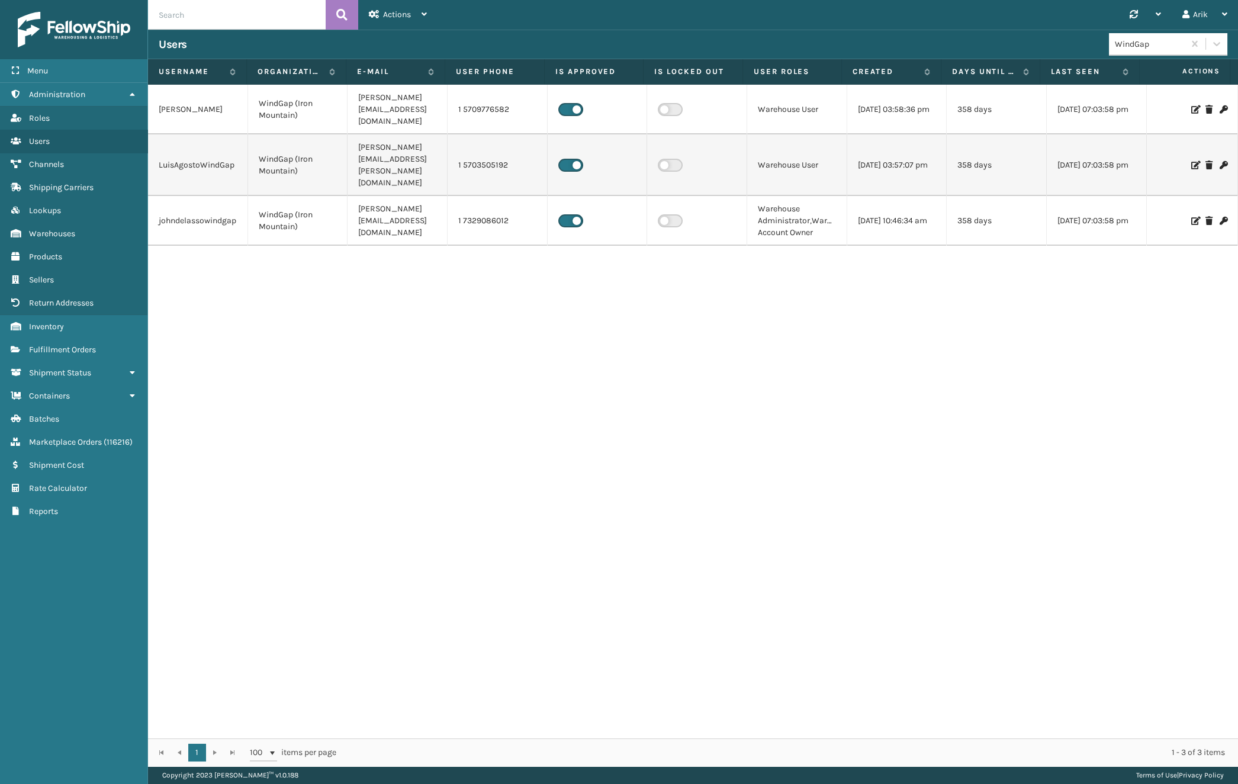
click at [224, 19] on input "text" at bounding box center [237, 15] width 178 height 30
type input "fem"
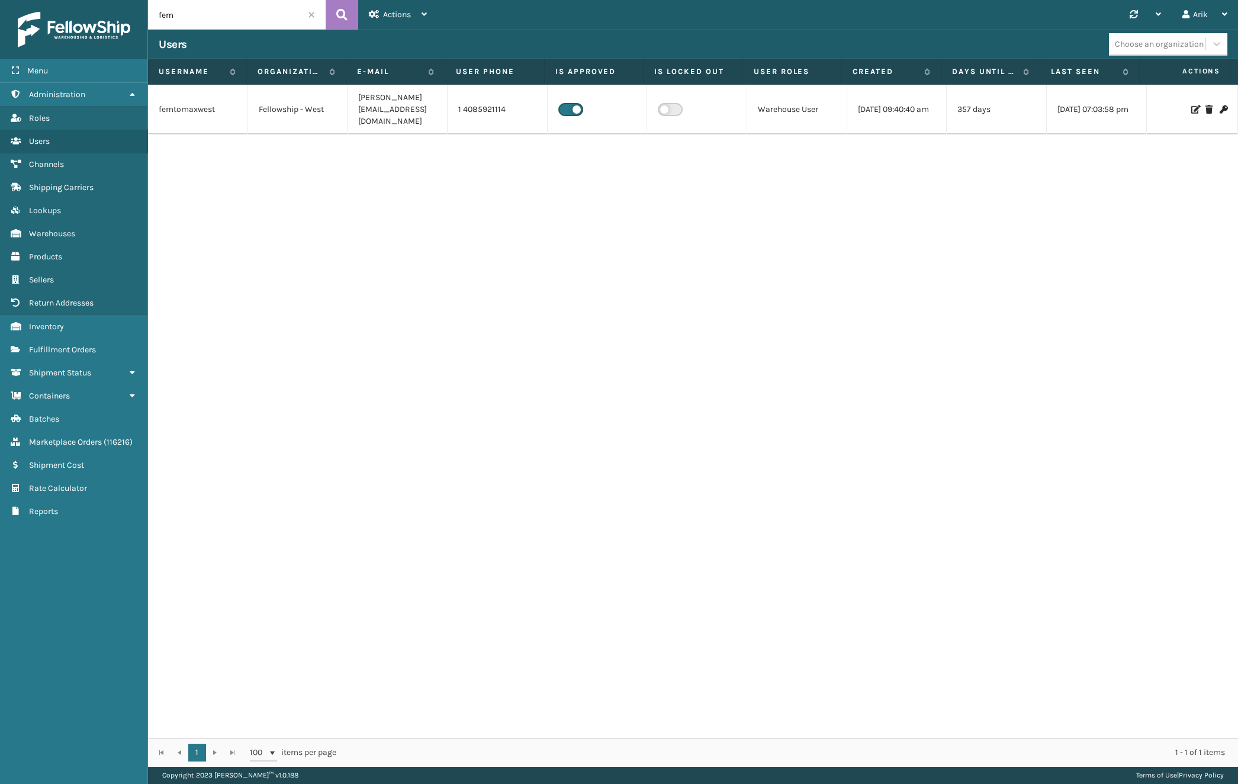
click at [178, 101] on td "femtomaxwest" at bounding box center [198, 110] width 100 height 50
copy td "femtomaxwest"
click at [1024, 105] on icon at bounding box center [1194, 109] width 7 height 8
